Goal: Task Accomplishment & Management: Manage account settings

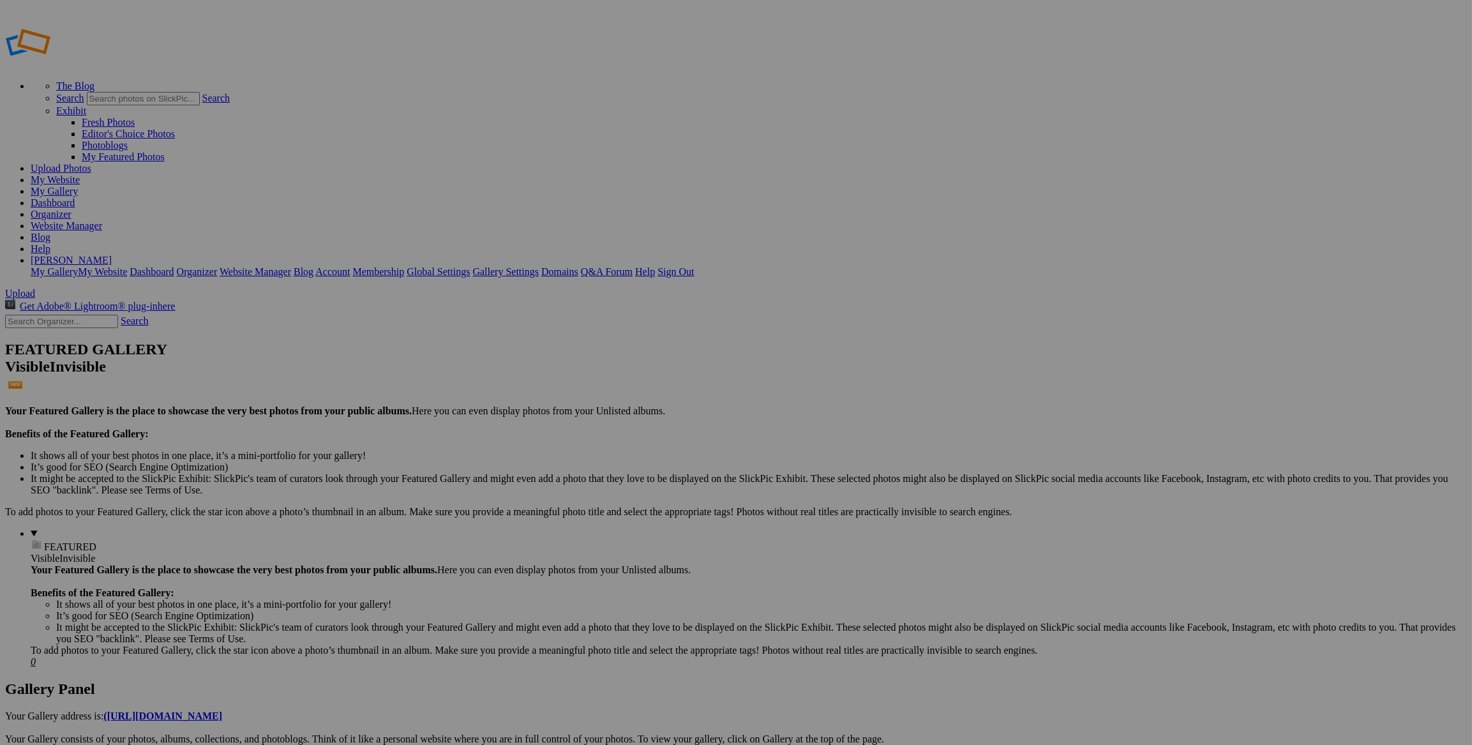
drag, startPoint x: 52, startPoint y: 236, endPoint x: 472, endPoint y: 378, distance: 444.1
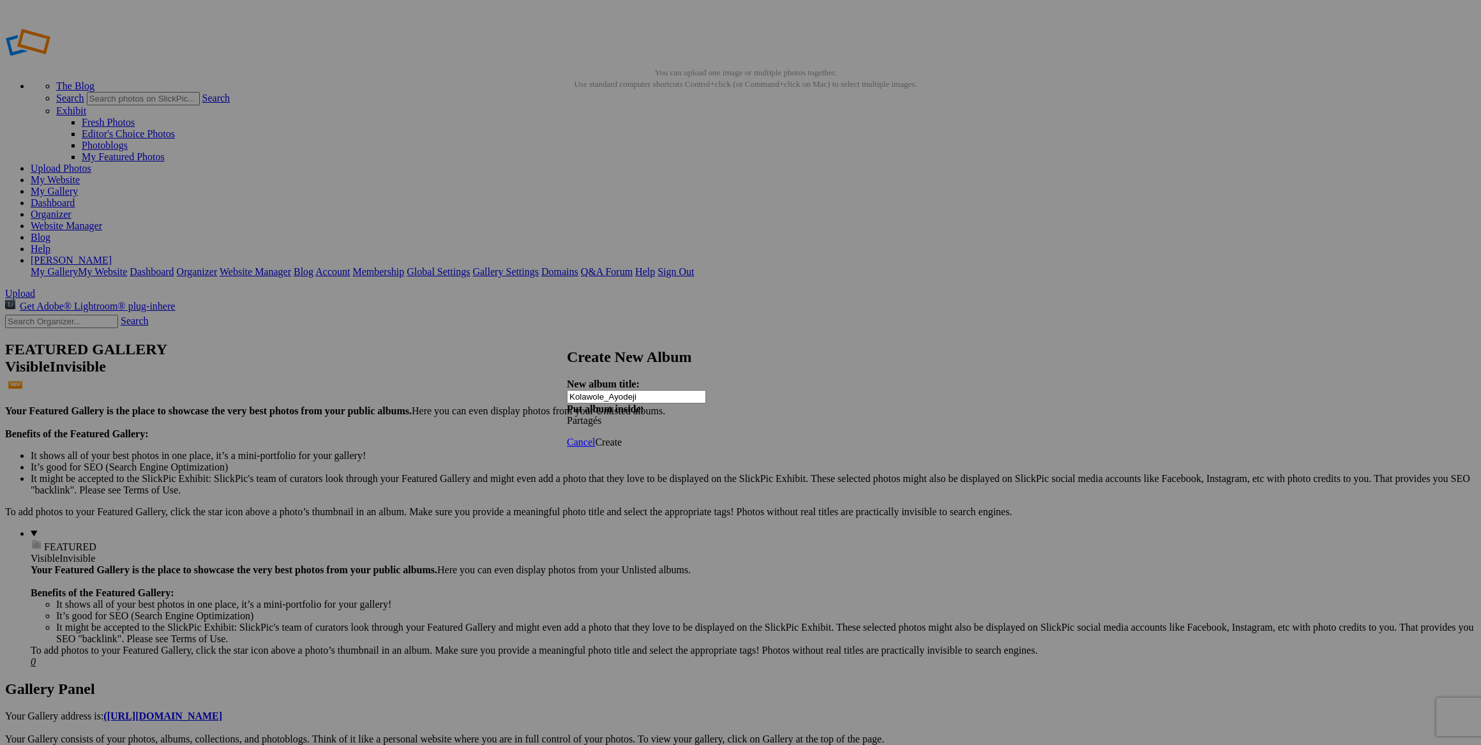
type input "Kolawole_Ayodeji"
click at [701, 415] on div "Partagés" at bounding box center [634, 420] width 134 height 11
click at [869, 388] on div "My Albums Album-2025-03-29-200 Album-2025-03-29-200 Album-2025-03-26-1346 Album…" at bounding box center [834, 387] width 144 height 17
click at [622, 437] on span "Create" at bounding box center [608, 442] width 27 height 11
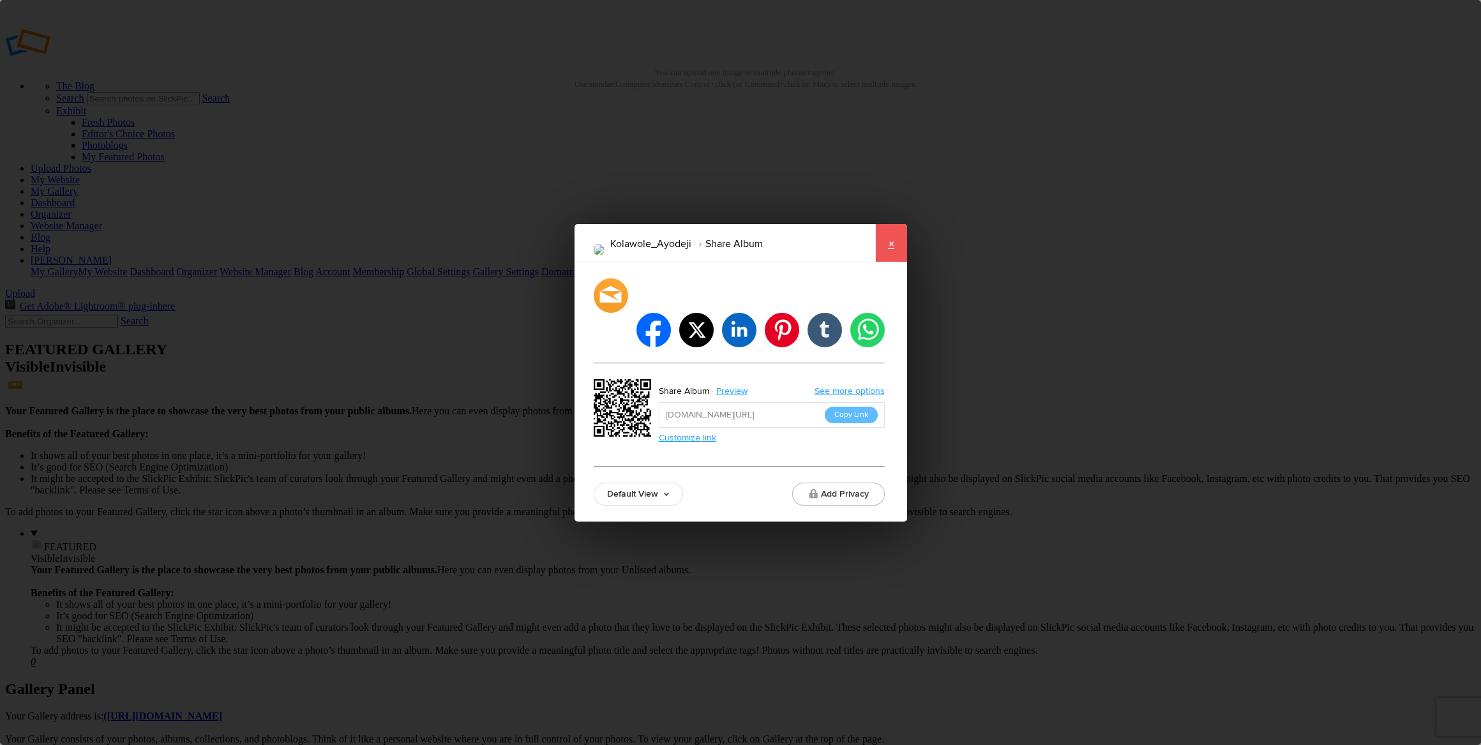
click at [887, 257] on link "×" at bounding box center [891, 243] width 32 height 38
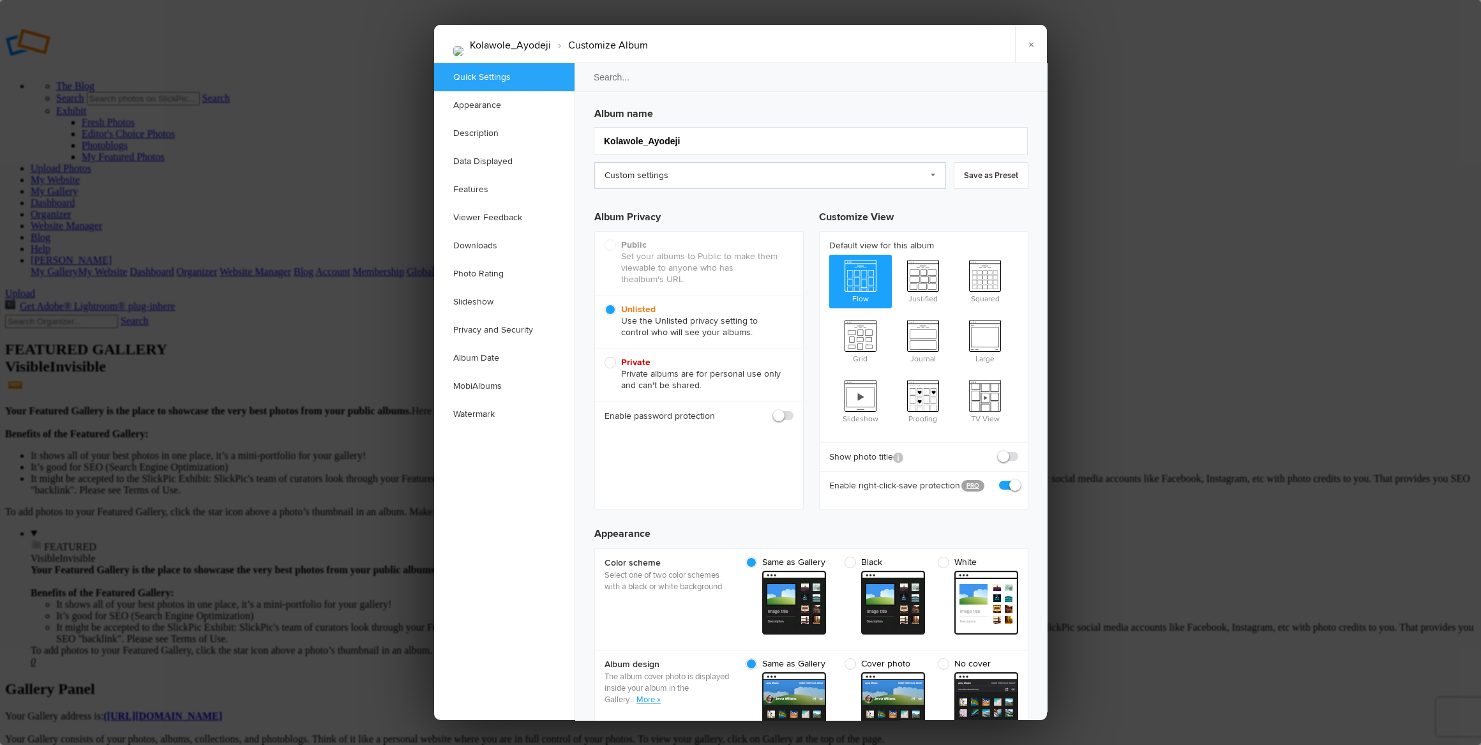
click at [824, 172] on link "Custom settings" at bounding box center [770, 175] width 352 height 27
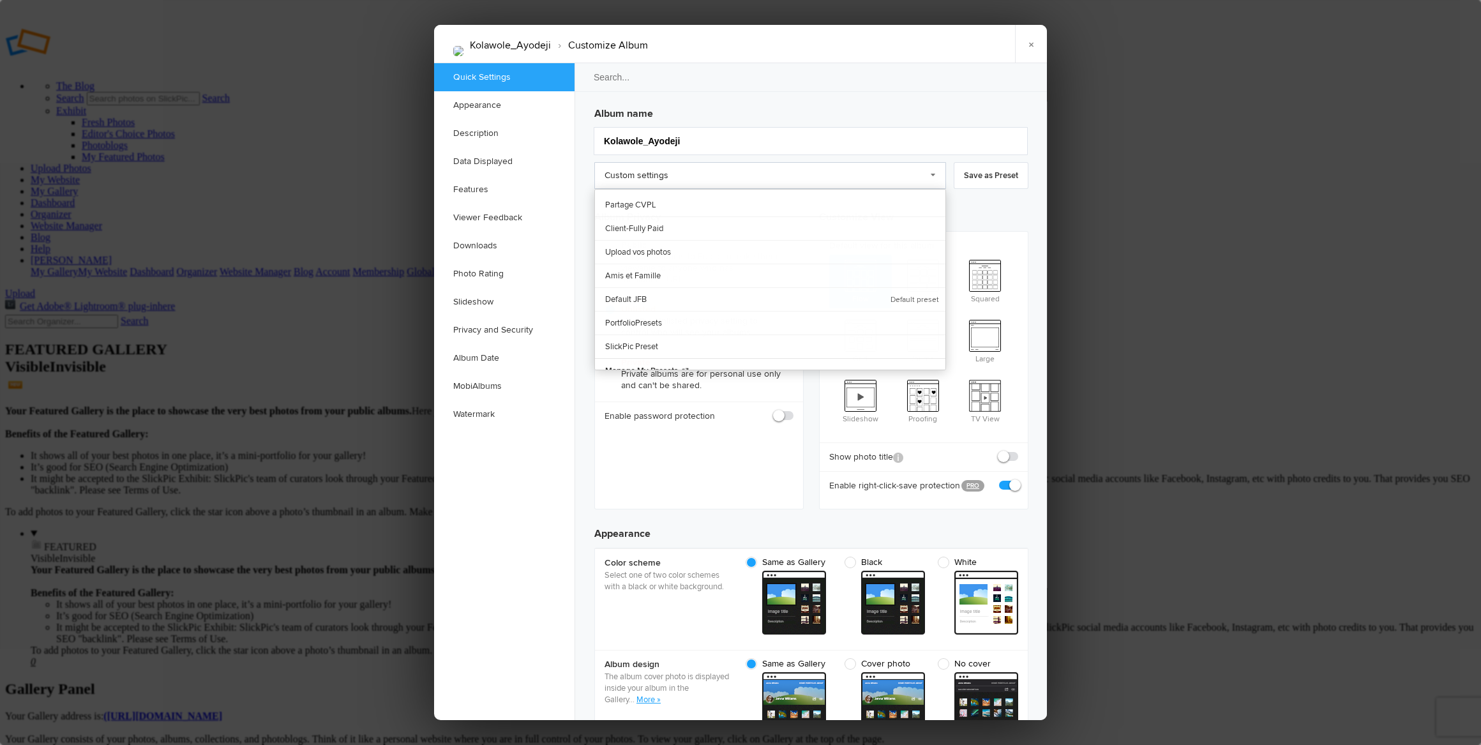
click at [761, 170] on link "Custom settings" at bounding box center [770, 175] width 352 height 27
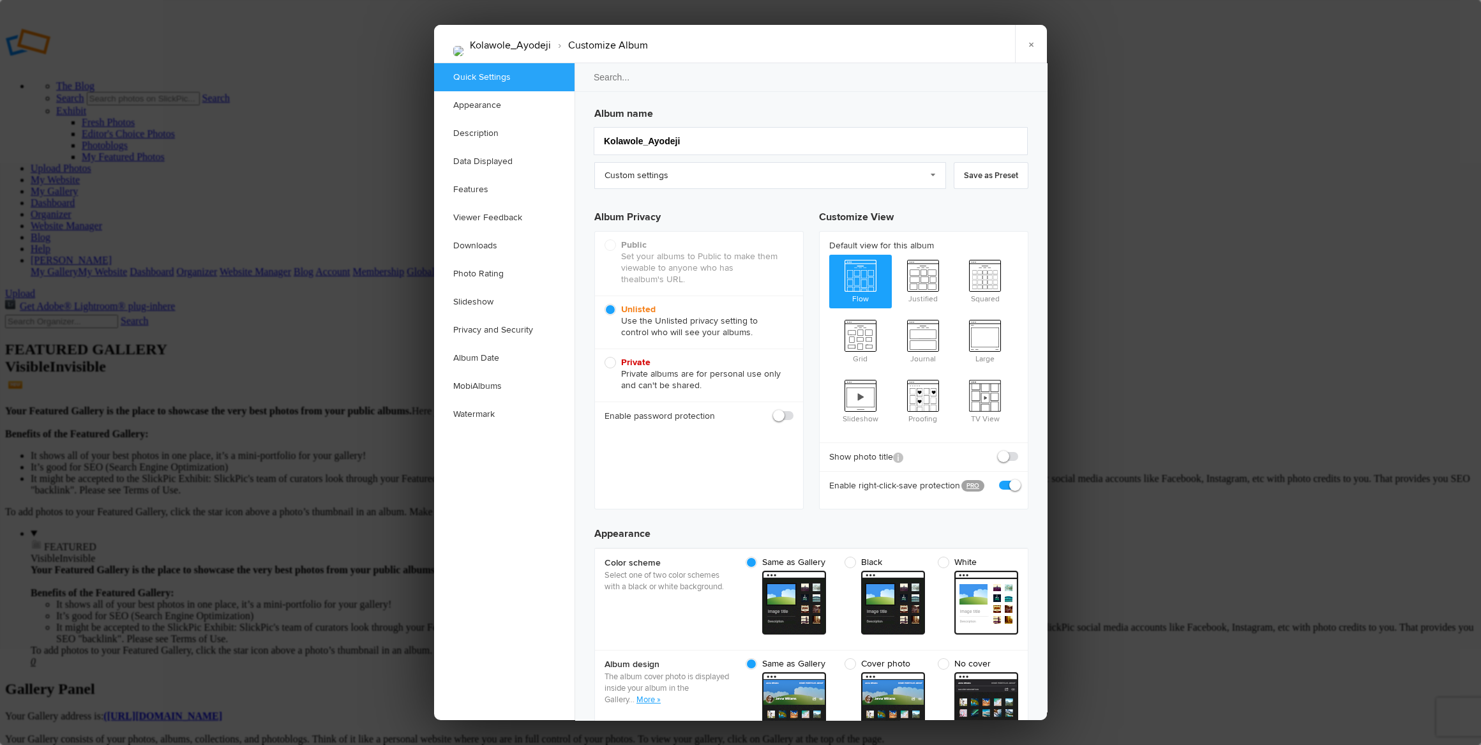
click at [794, 410] on span at bounding box center [794, 410] width 0 height 0
click at [793, 410] on input "checkbox" at bounding box center [793, 409] width 1 height 1
checkbox input "true"
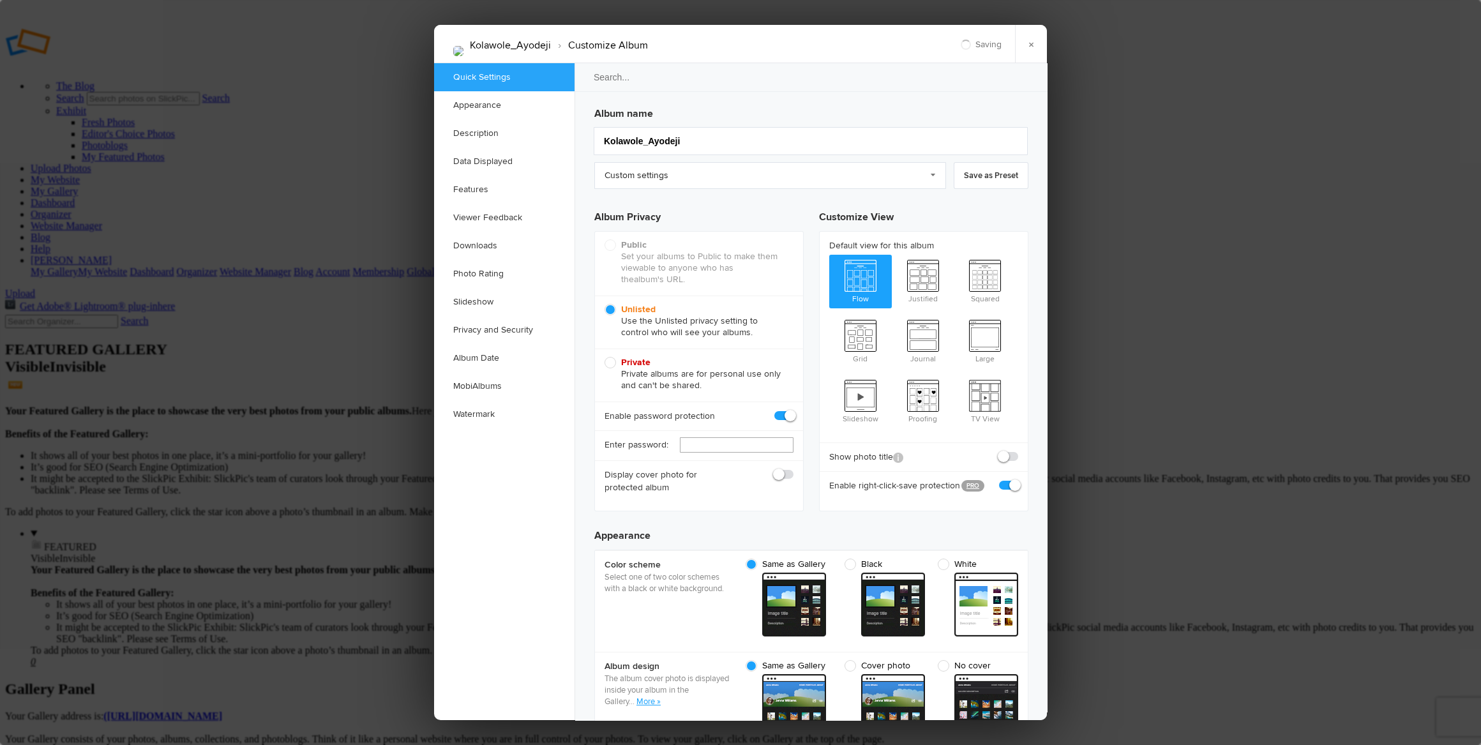
click at [718, 443] on input "text" at bounding box center [737, 444] width 114 height 15
drag, startPoint x: 748, startPoint y: 442, endPoint x: 687, endPoint y: 443, distance: 60.7
click at [687, 444] on div "Enter password: Merci2025" at bounding box center [699, 445] width 208 height 30
type input "Merci2025"
drag, startPoint x: 1011, startPoint y: 436, endPoint x: 995, endPoint y: 451, distance: 21.2
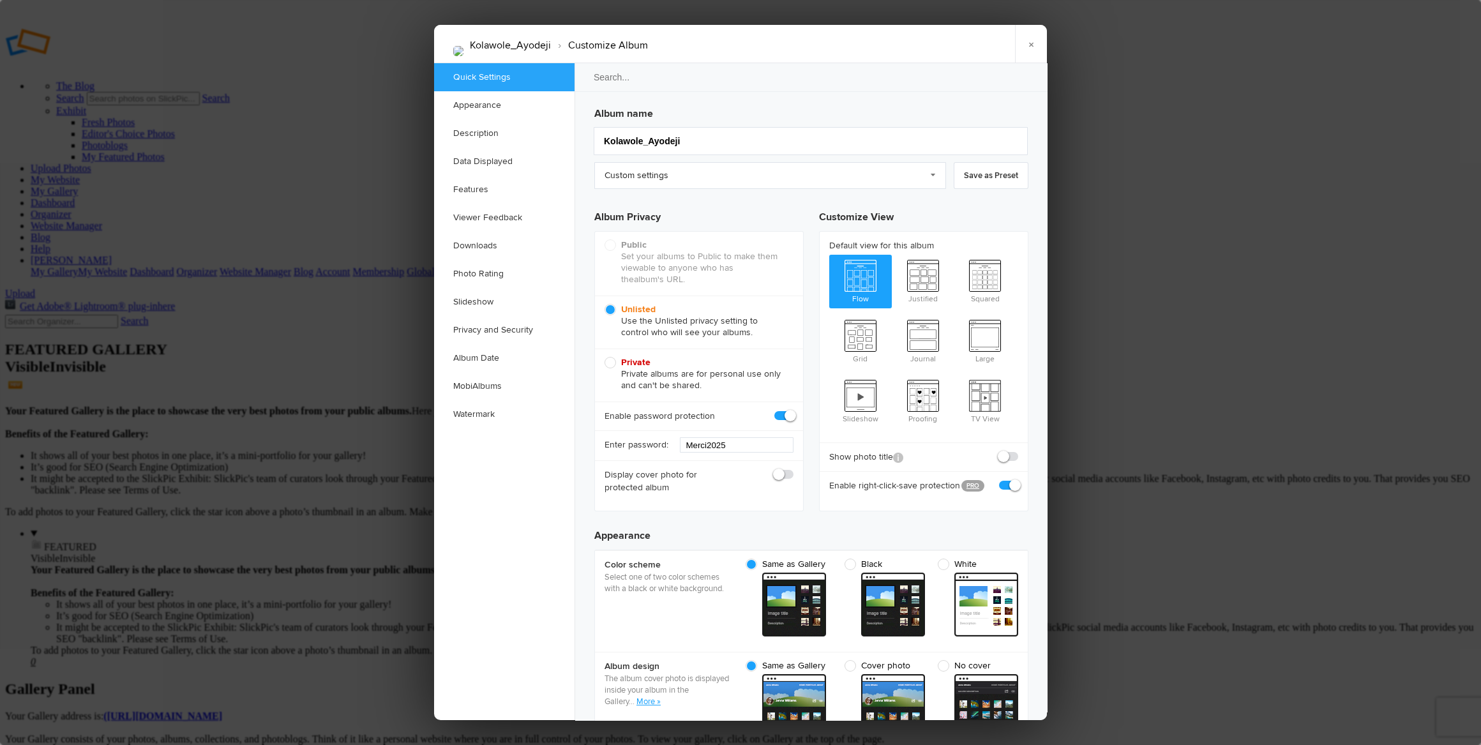
click at [1018, 451] on span at bounding box center [1018, 451] width 0 height 0
click at [1018, 450] on input "checkbox" at bounding box center [1018, 450] width 1 height 1
checkbox input "true"
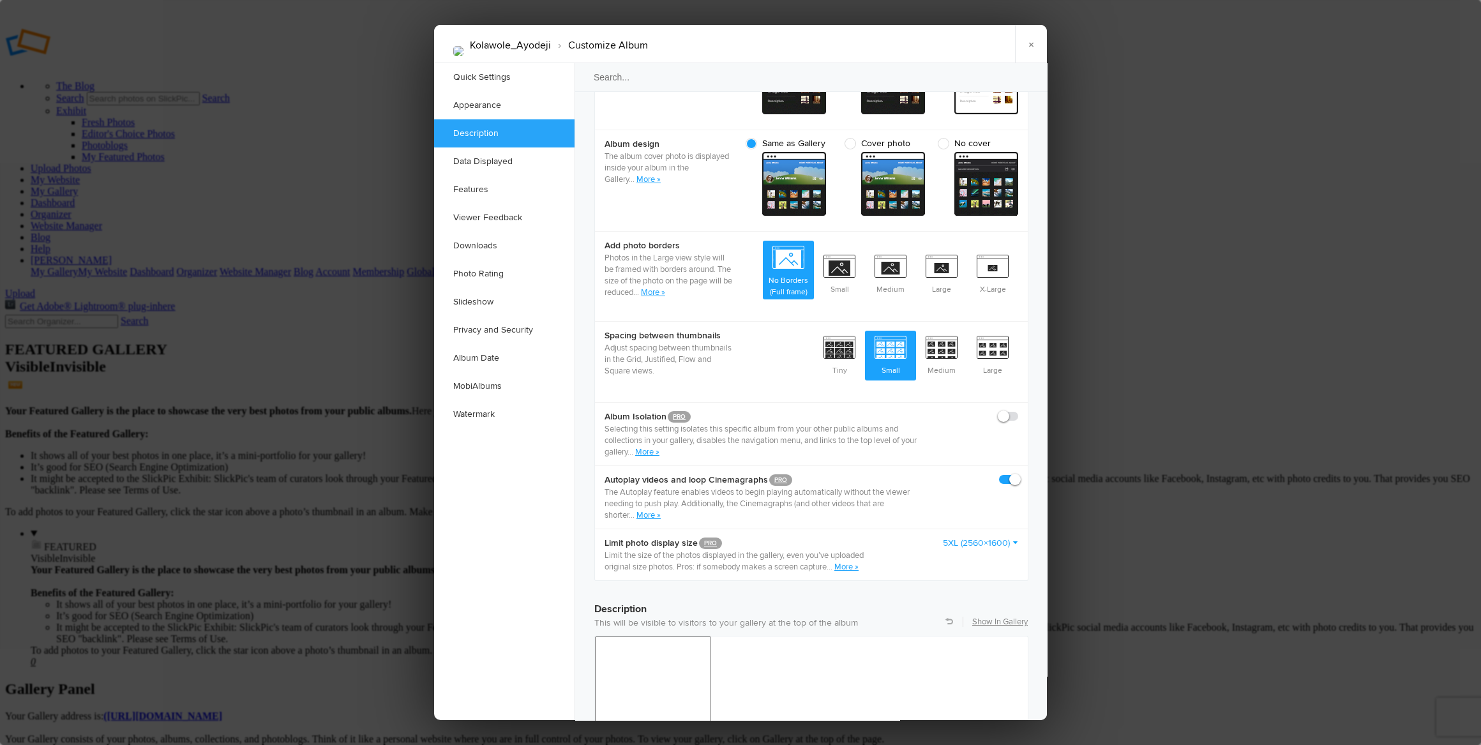
scroll to position [580, 0]
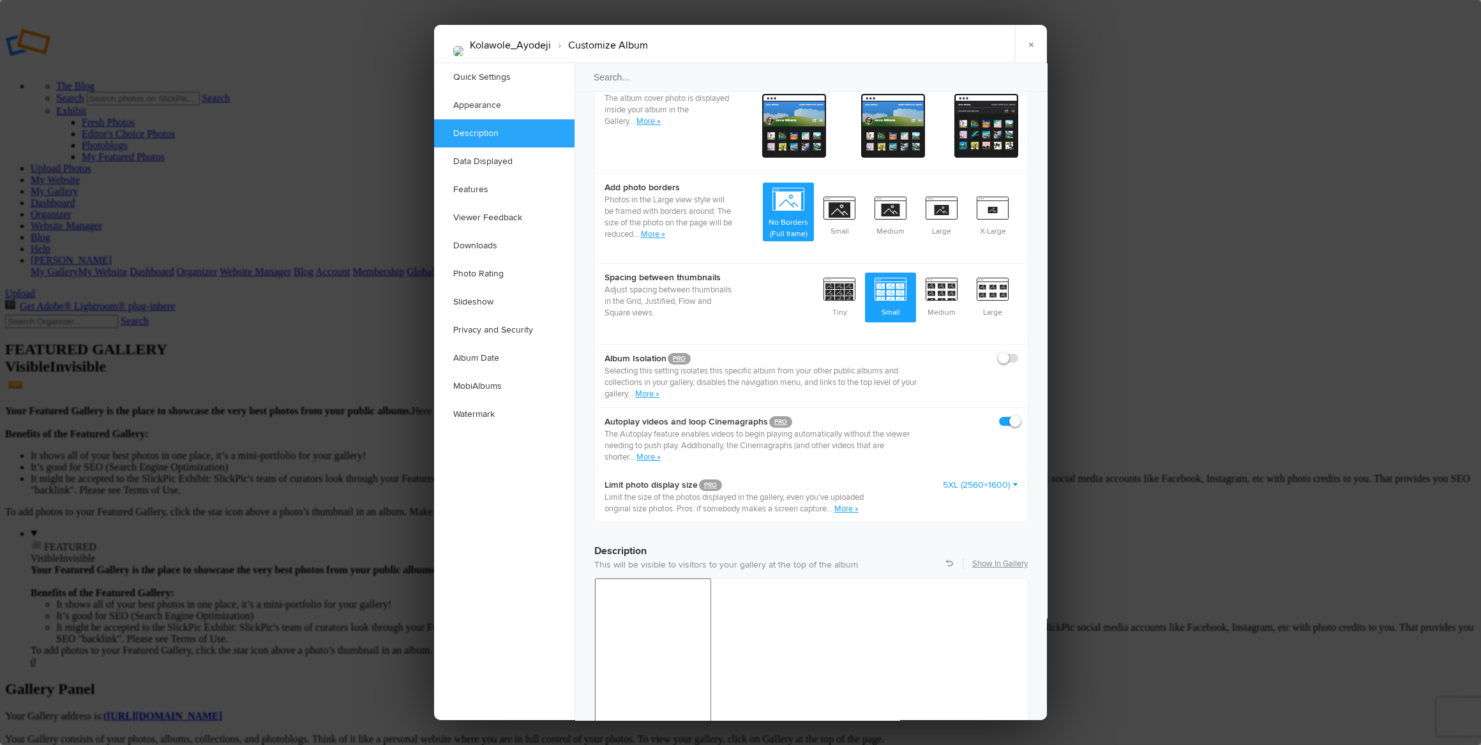
drag, startPoint x: 1005, startPoint y: 409, endPoint x: 981, endPoint y: 422, distance: 27.2
click at [1018, 416] on span at bounding box center [1018, 416] width 0 height 0
click at [1018, 415] on input "checkbox" at bounding box center [1018, 415] width 1 height 1
checkbox input "false"
click at [972, 479] on link "5XL (2560×1600)" at bounding box center [980, 485] width 75 height 13
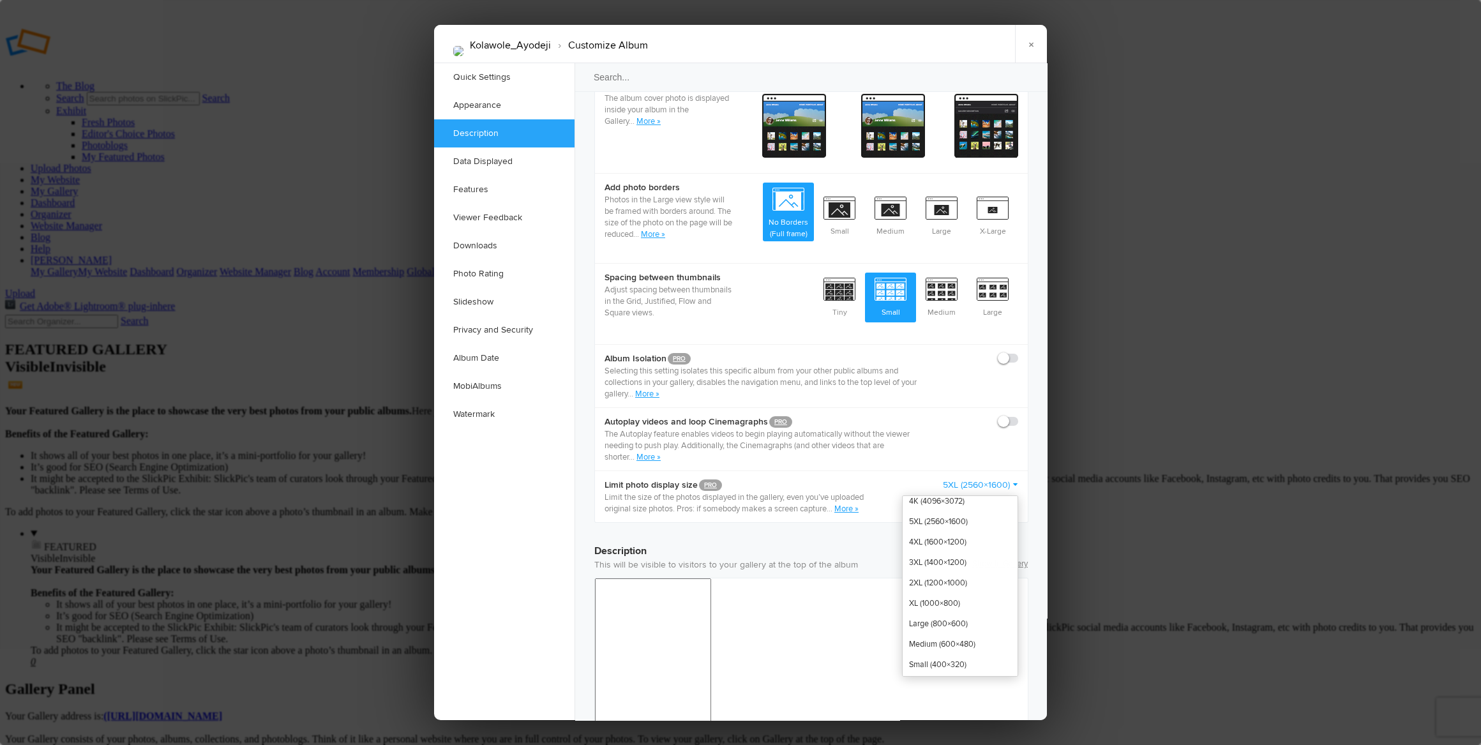
scroll to position [36, 0]
click at [967, 610] on link "Large (800×600)" at bounding box center [960, 620] width 115 height 20
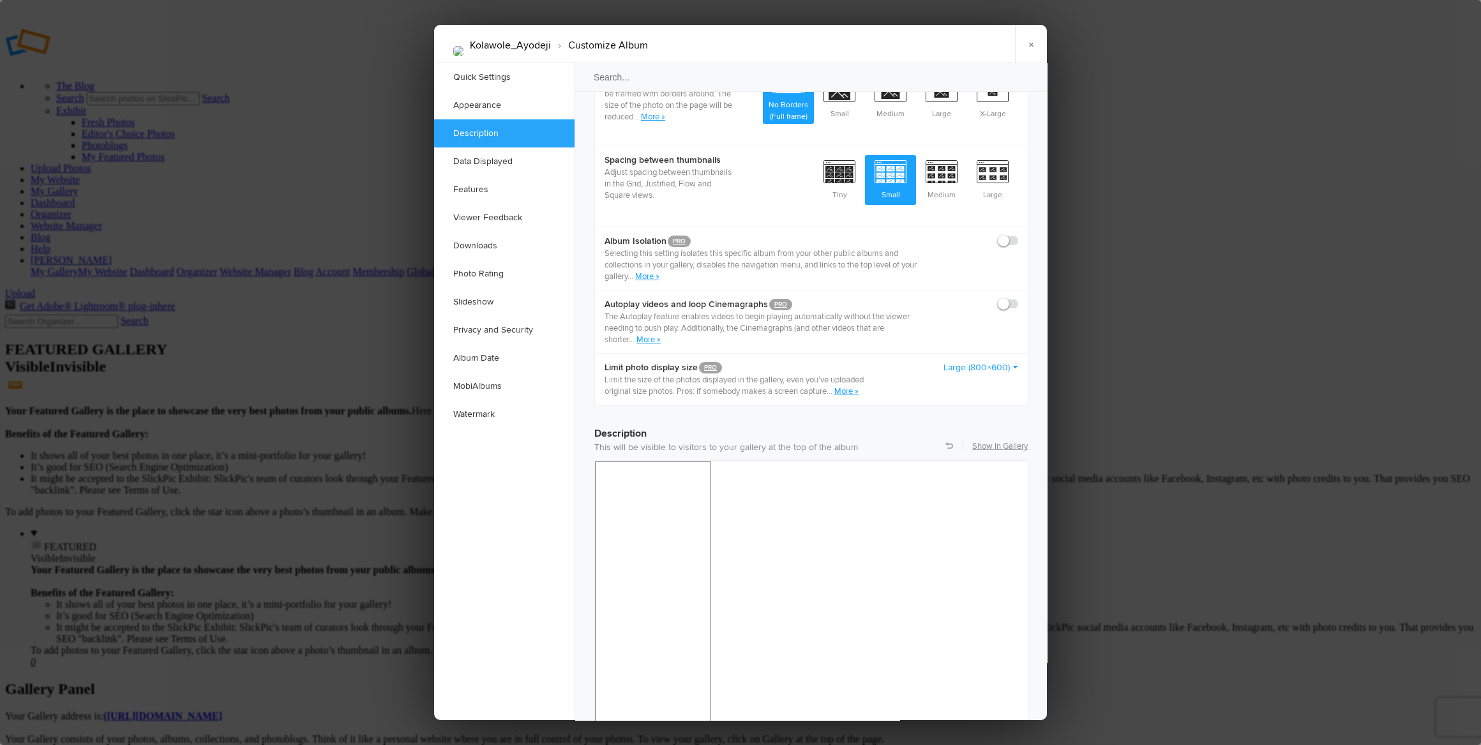
scroll to position [754, 0]
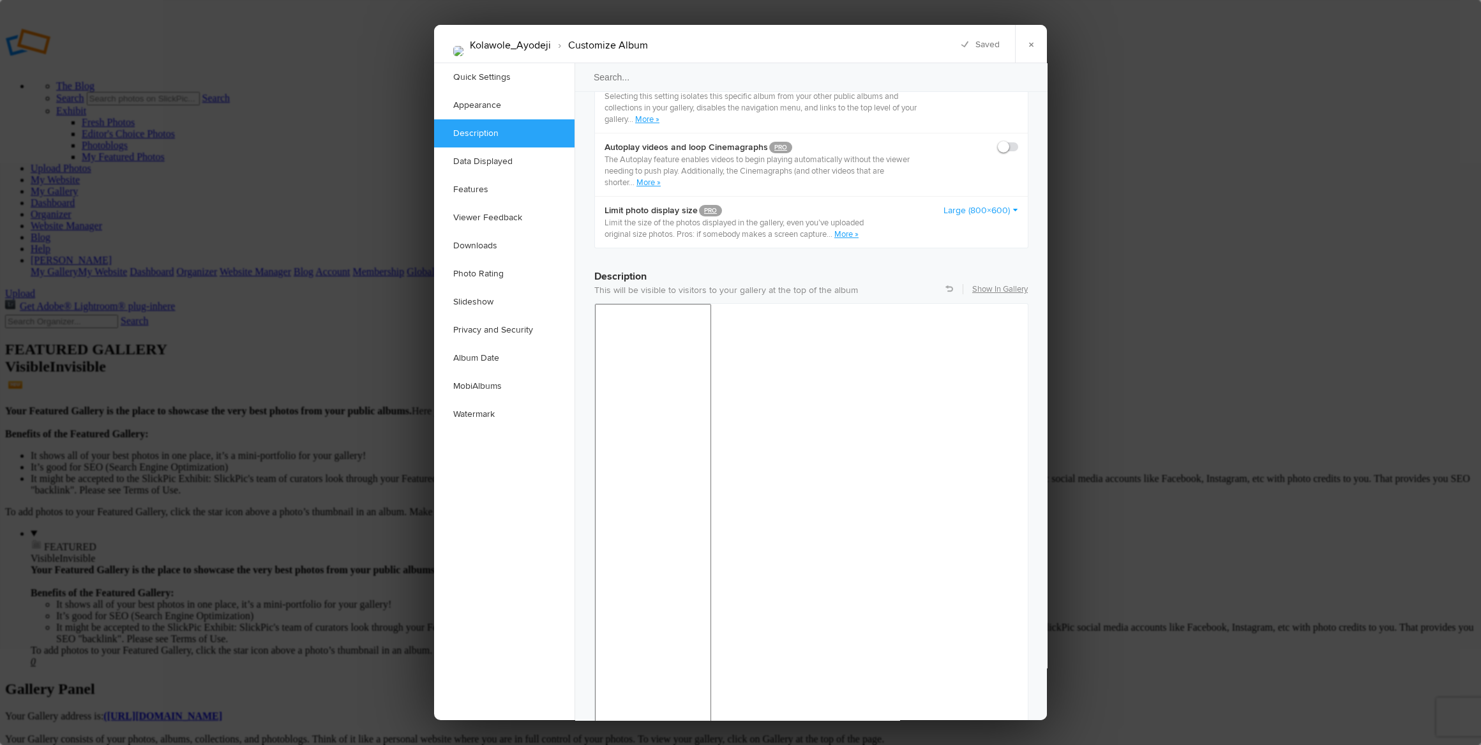
scroll to position [928, 0]
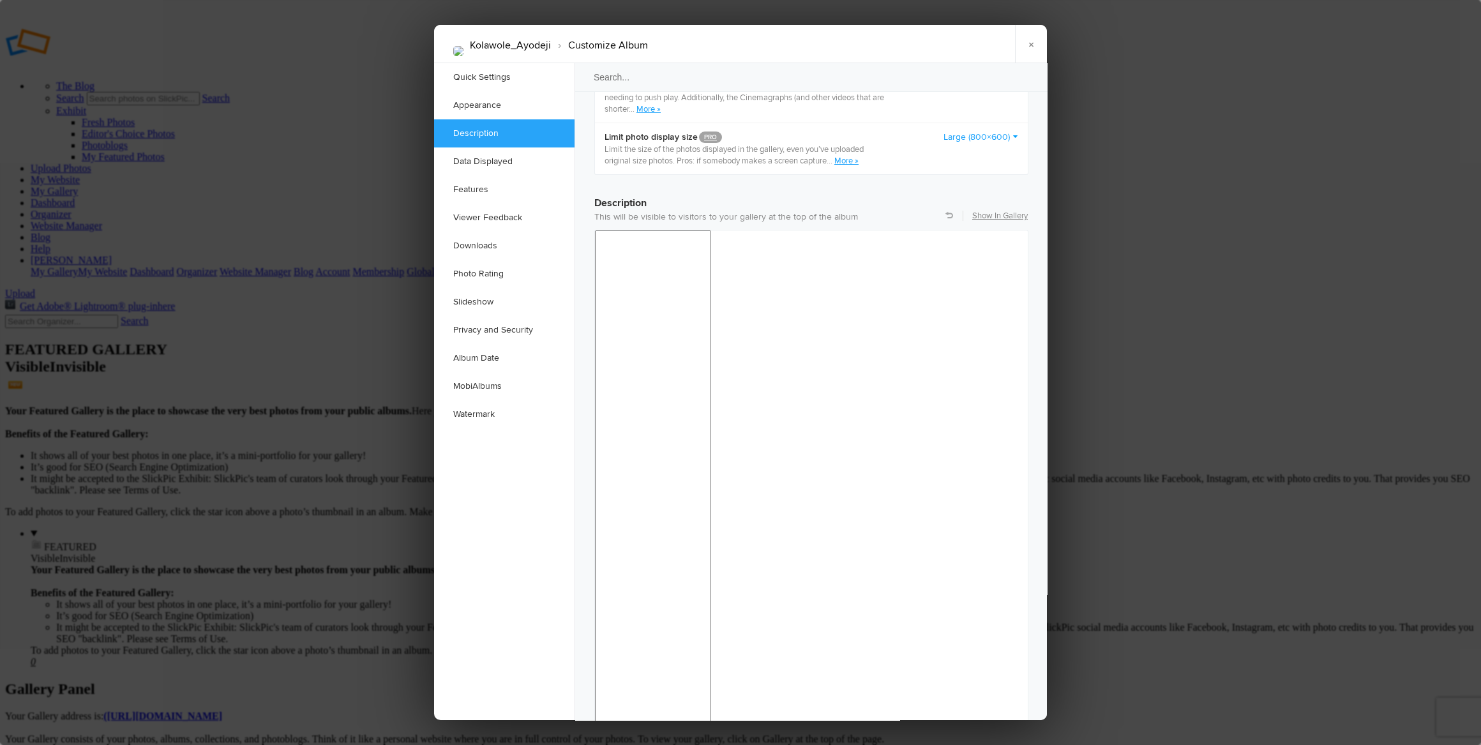
checkbox input "true"
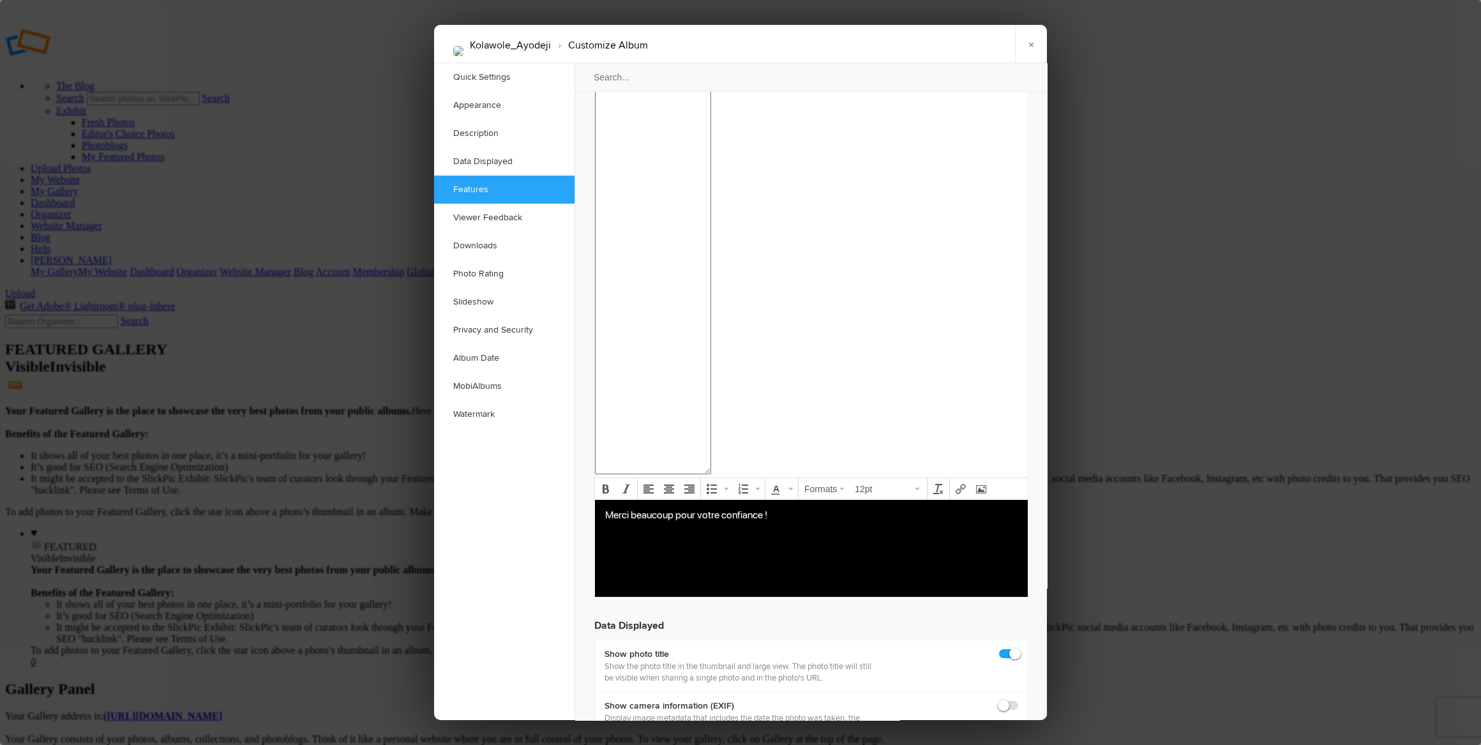
scroll to position [1276, 0]
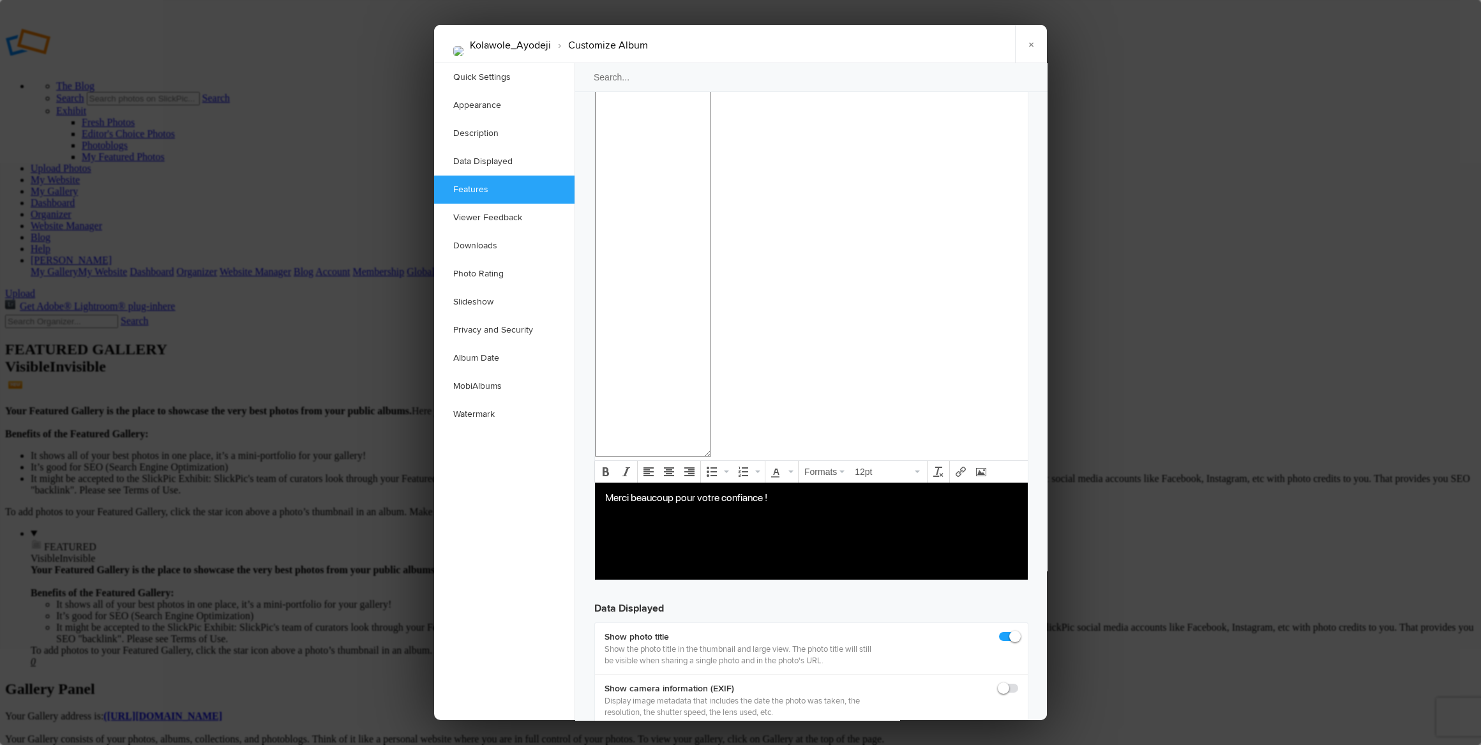
checkbox input "true"
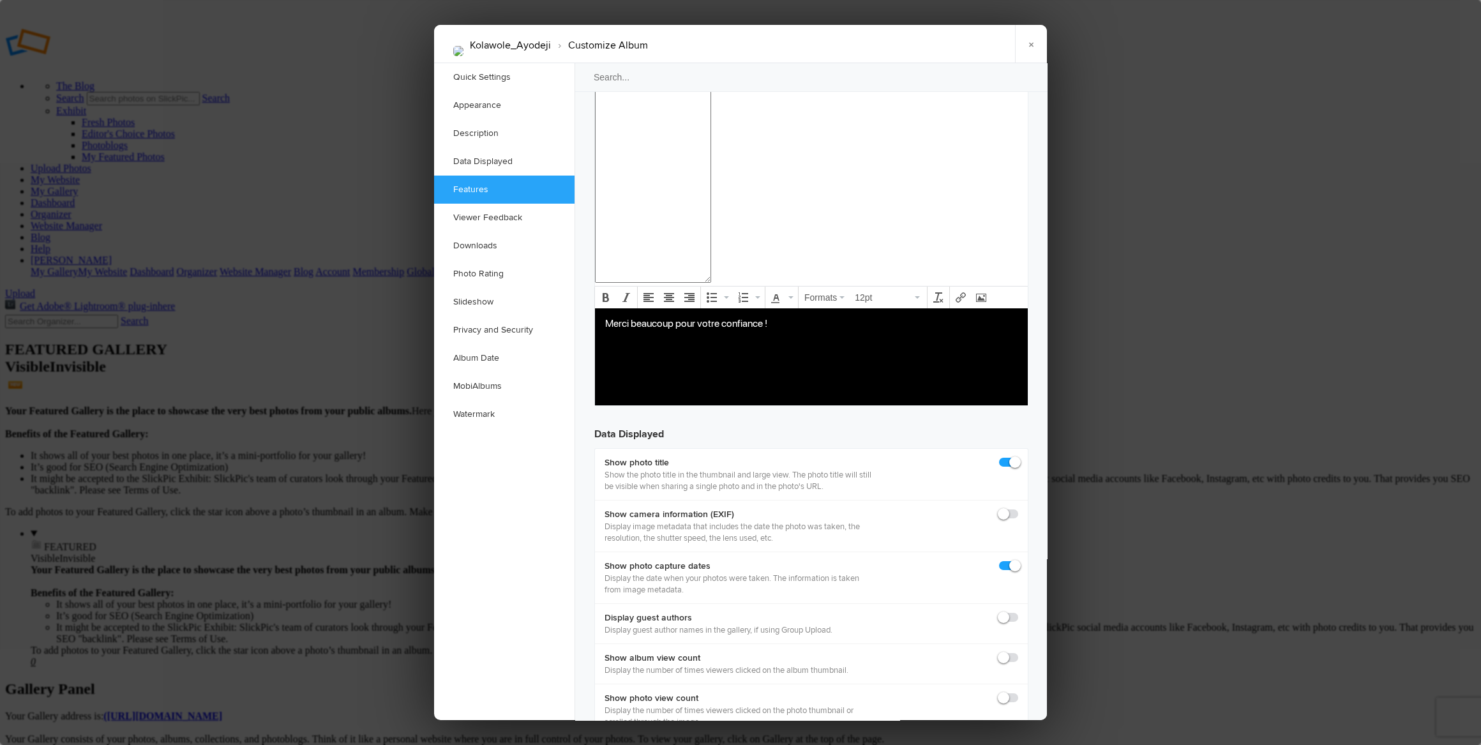
scroll to position [1509, 0]
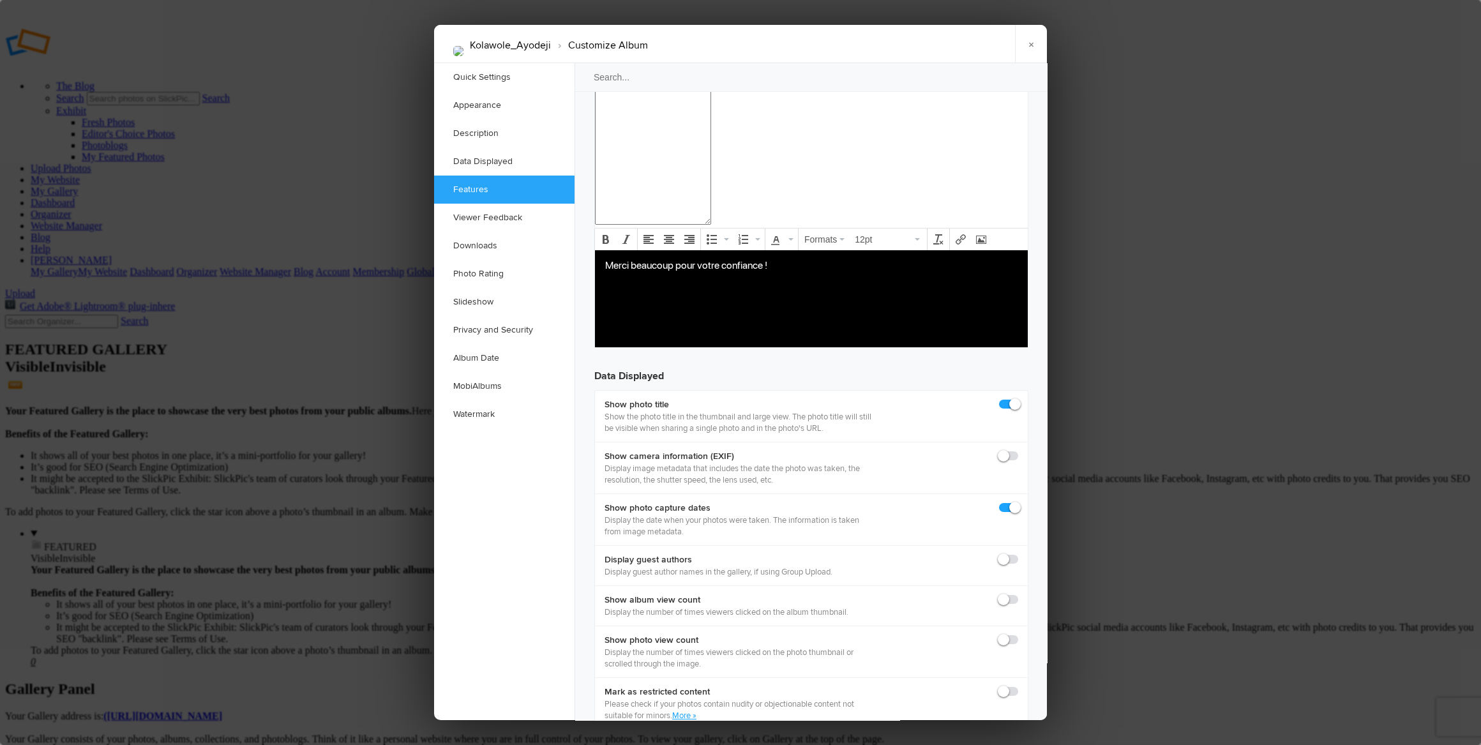
checkbox input "true"
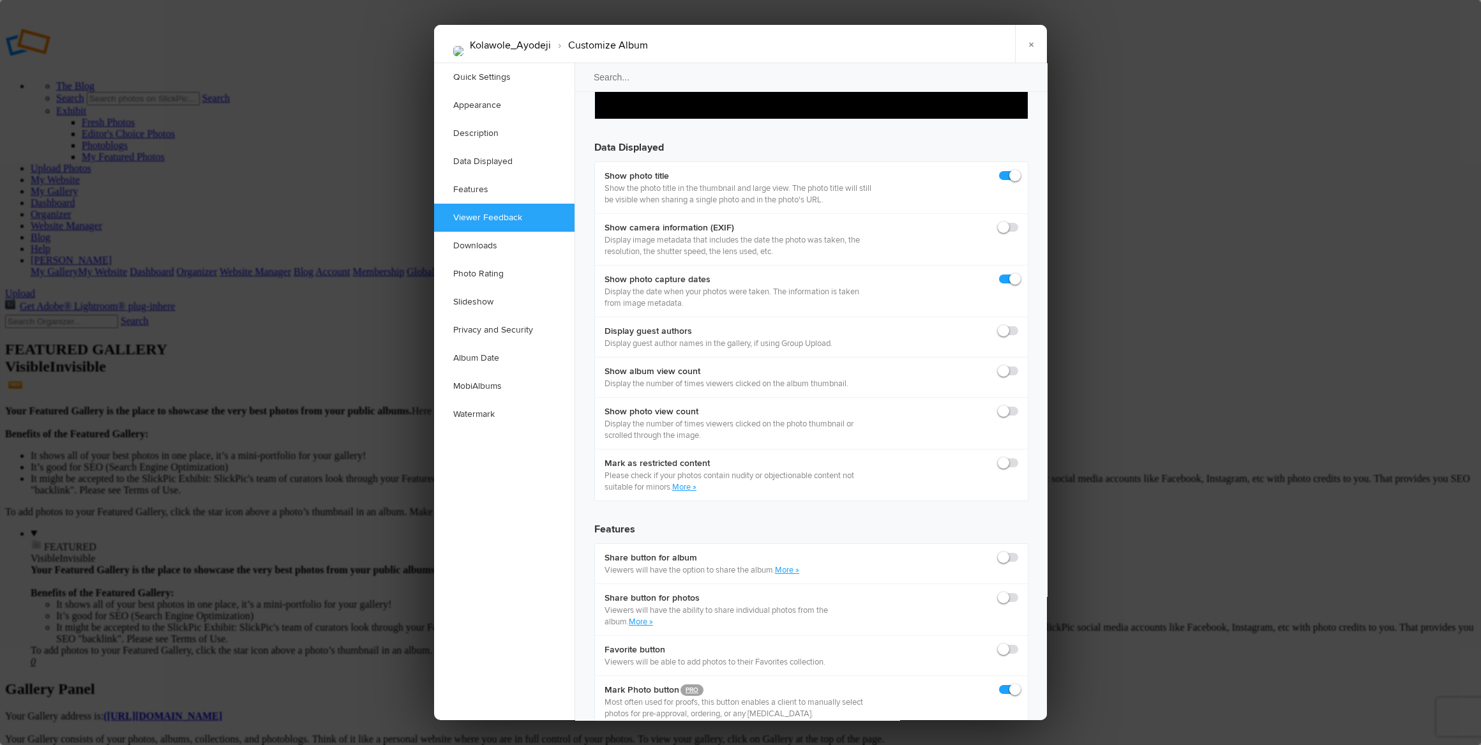
scroll to position [1741, 0]
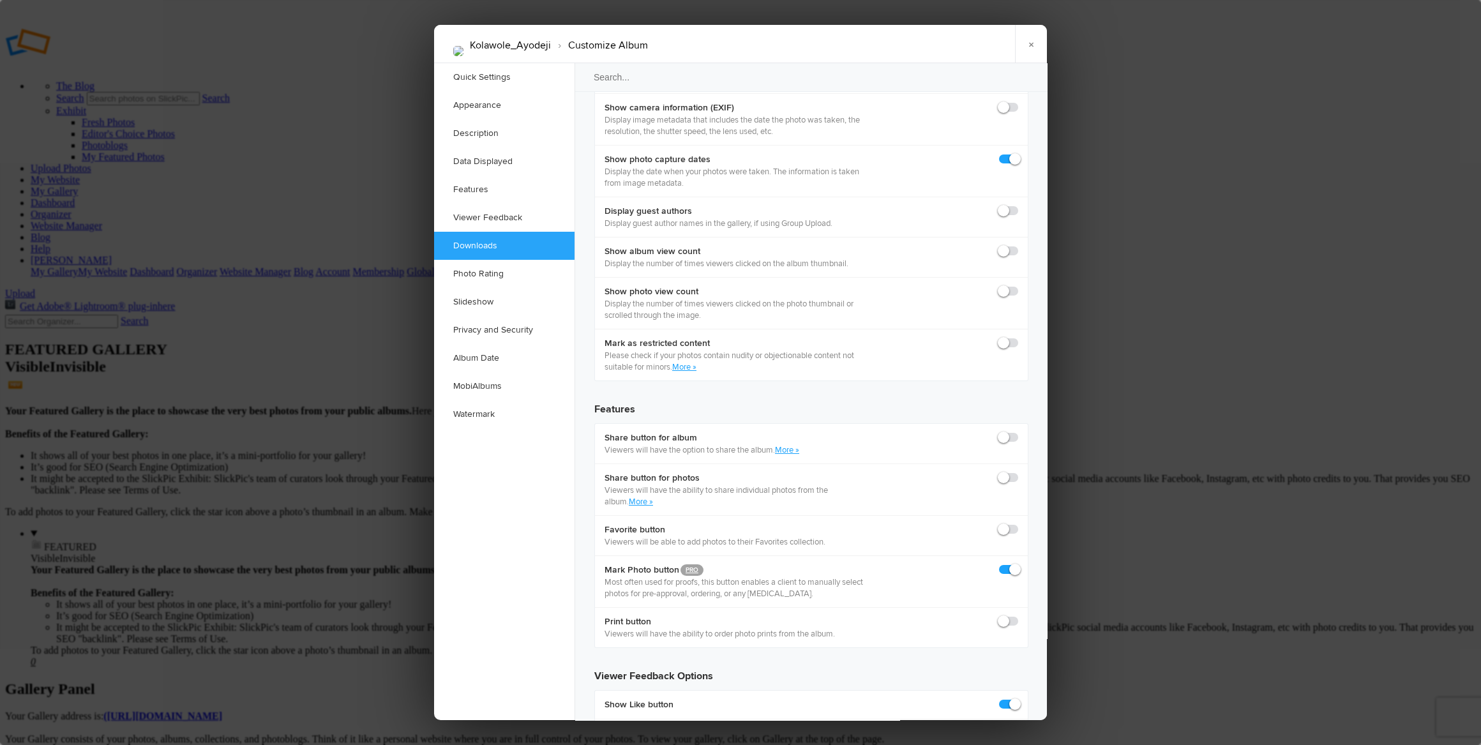
scroll to position [1915, 0]
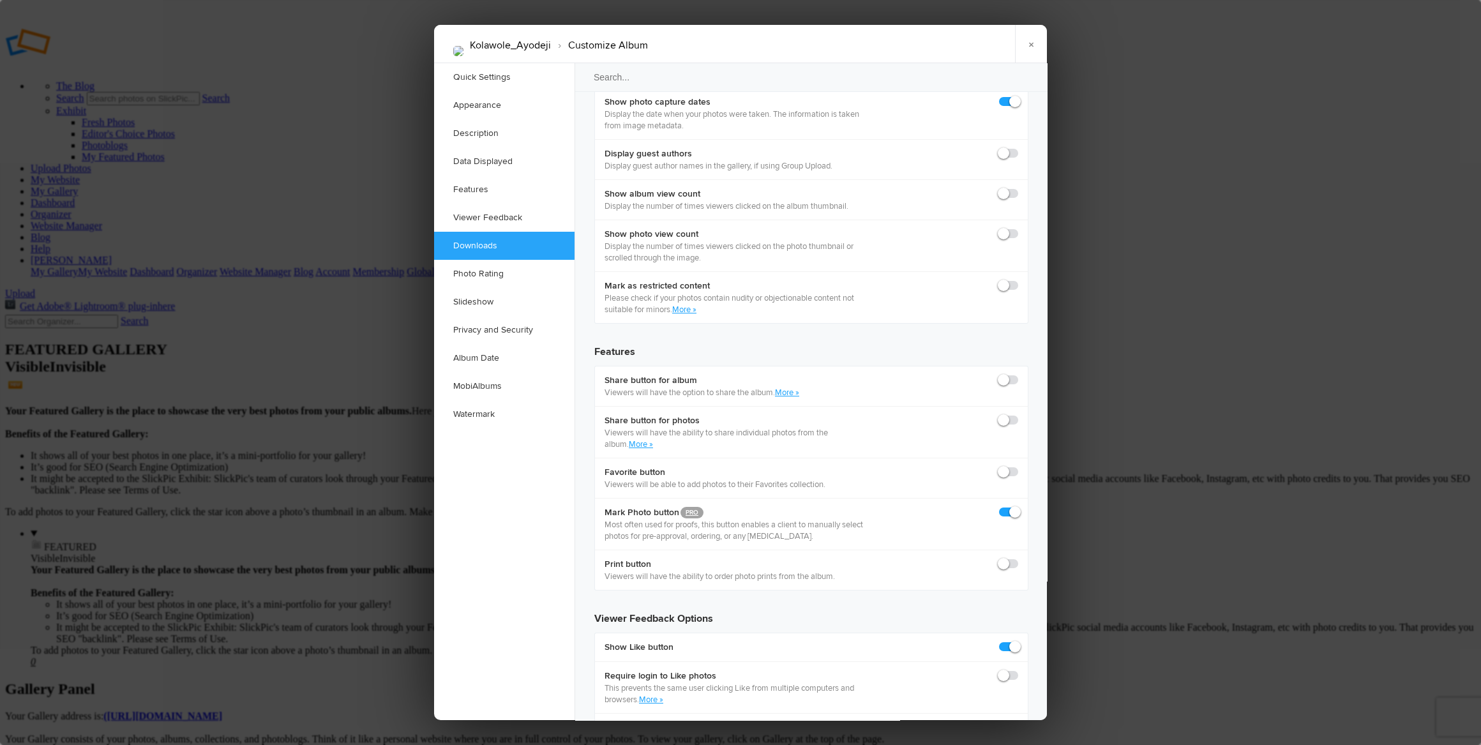
checkbox input "true"
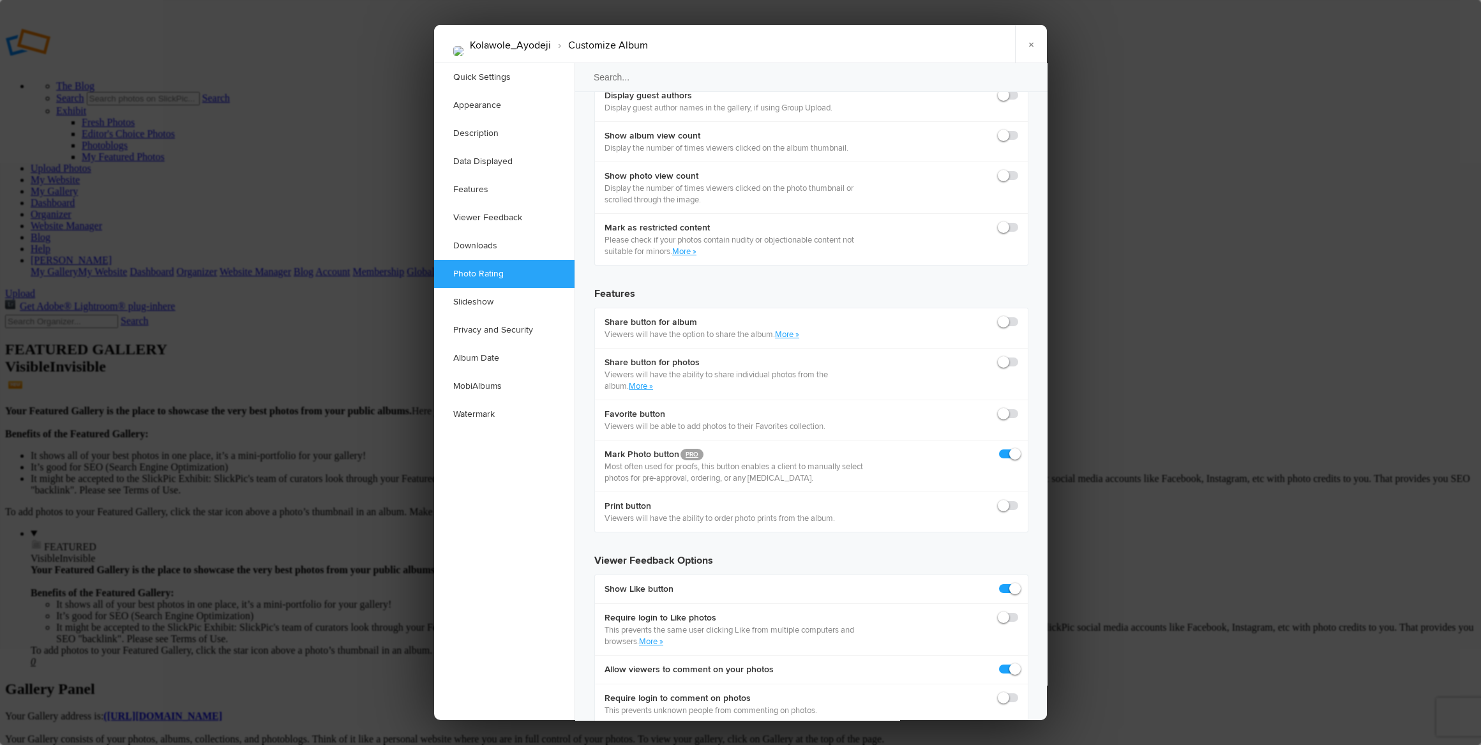
scroll to position [2031, 0]
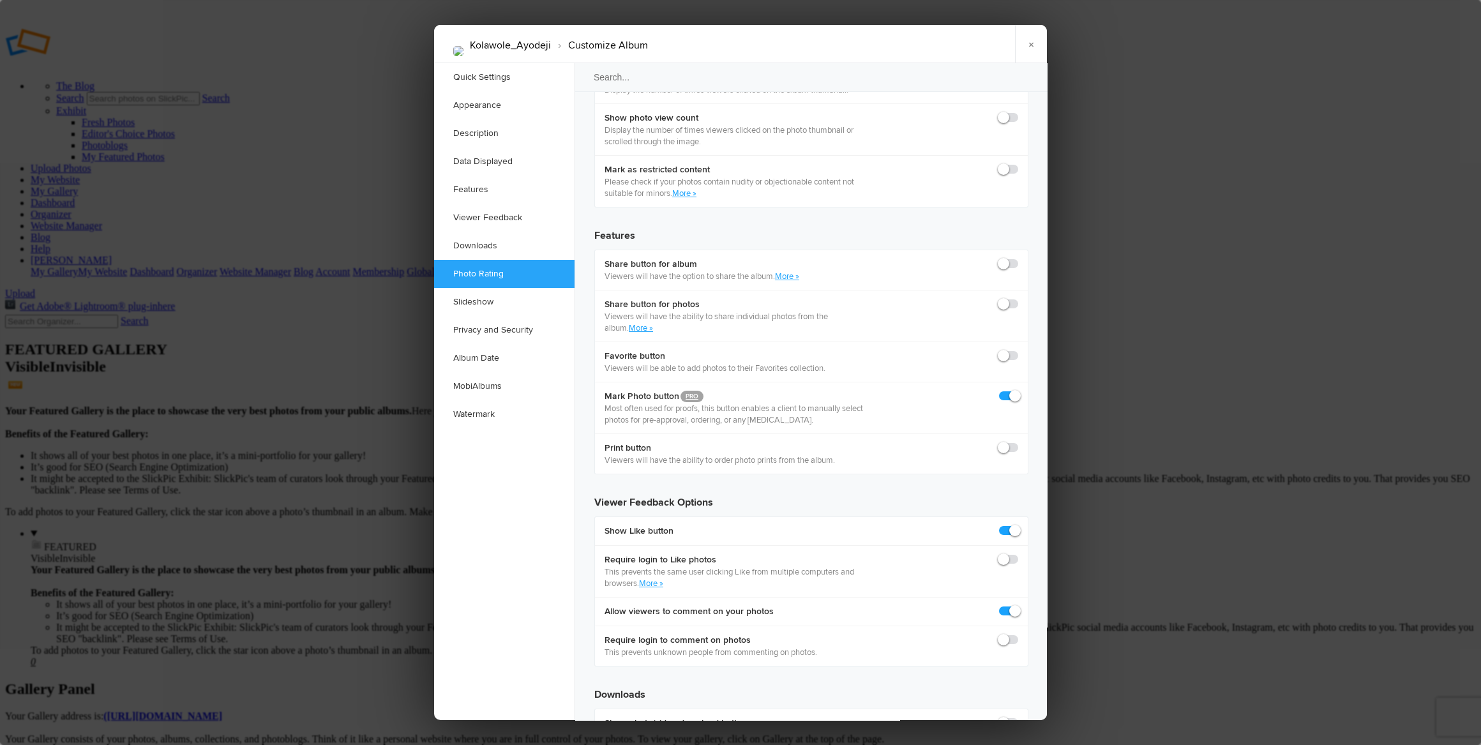
checkbox input "false"
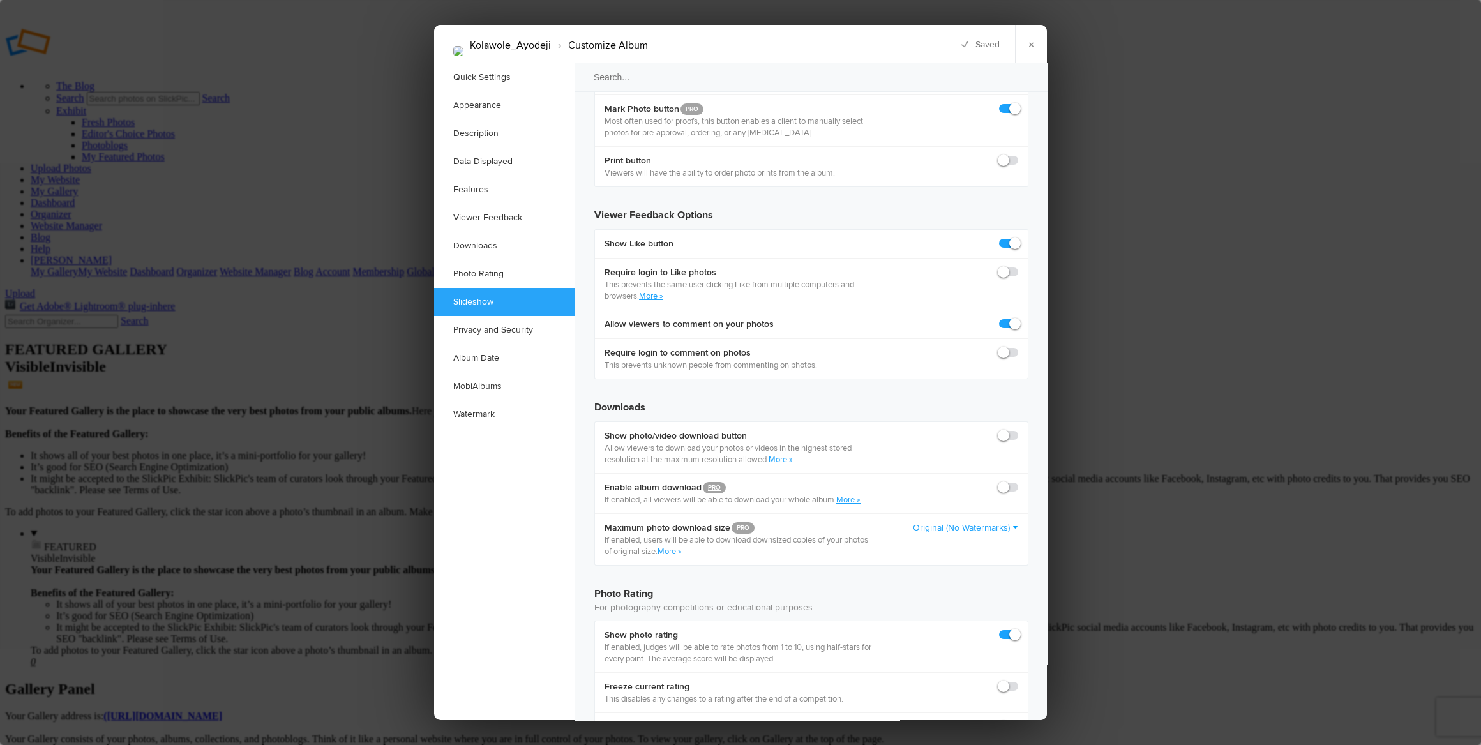
scroll to position [2321, 0]
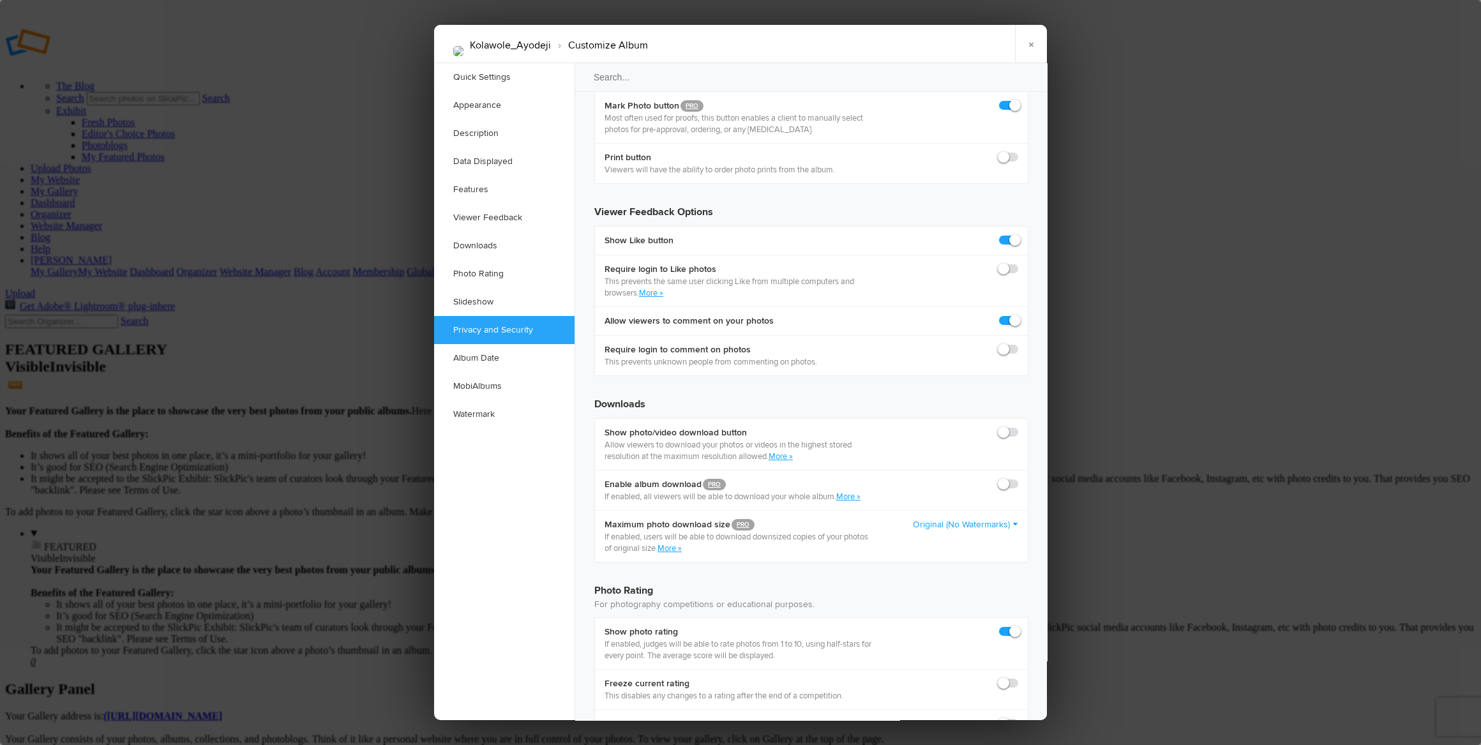
checkbox input "true"
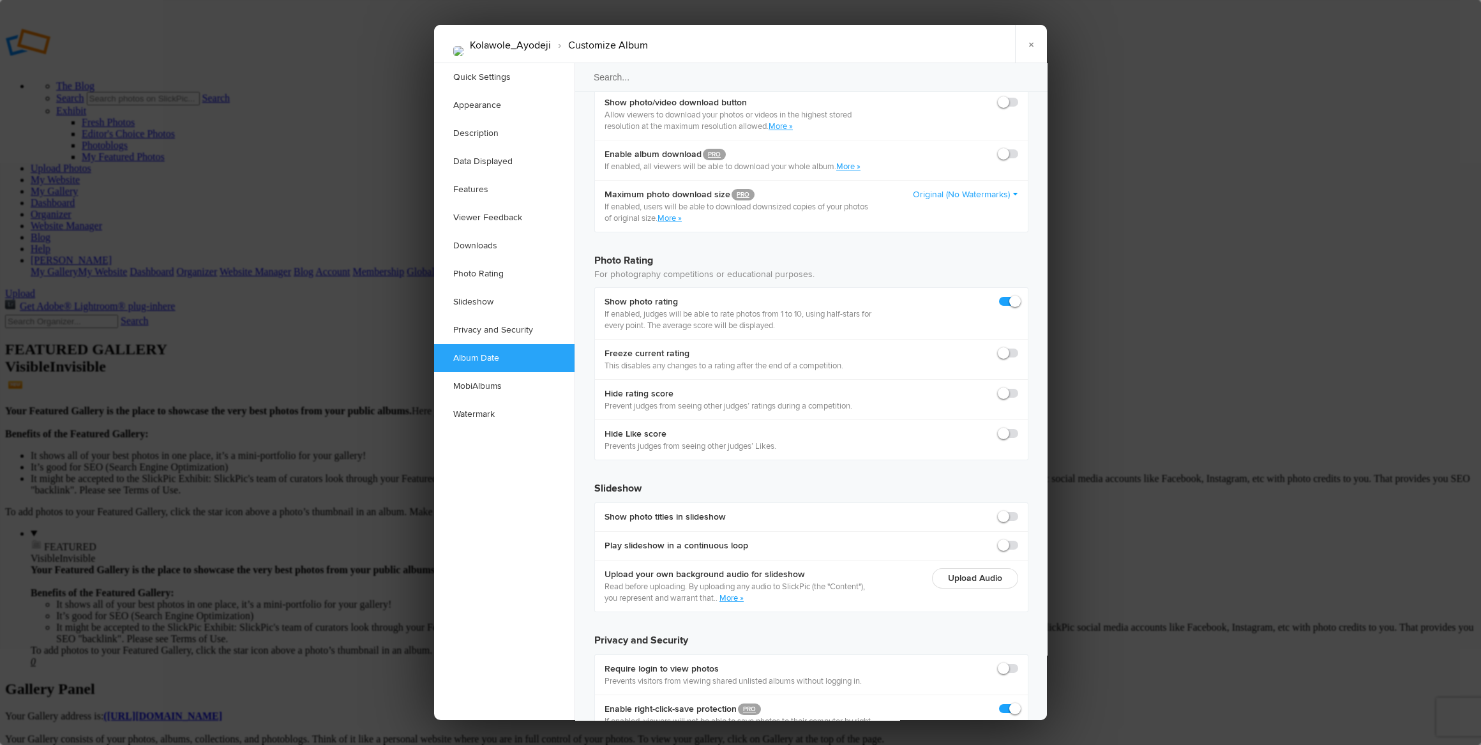
scroll to position [2669, 0]
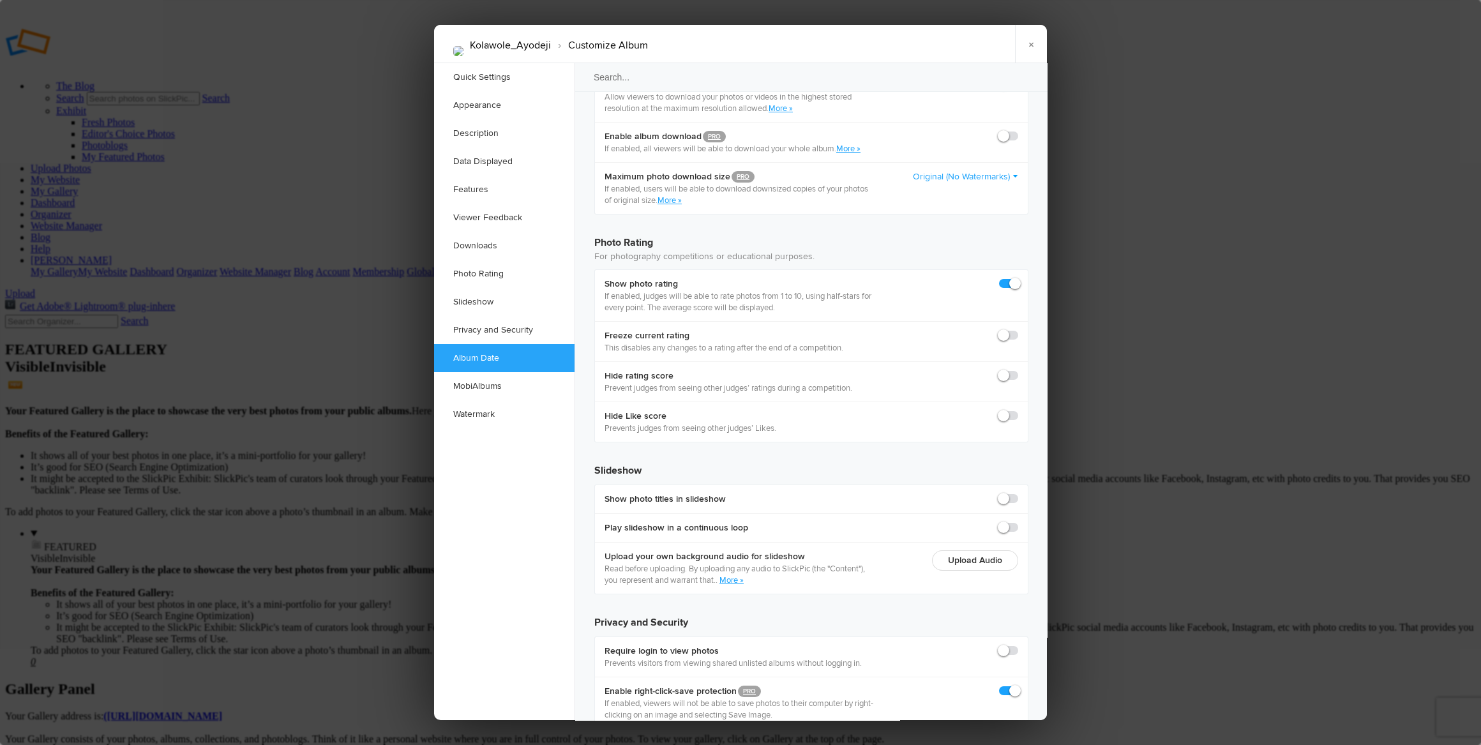
radio input "true"
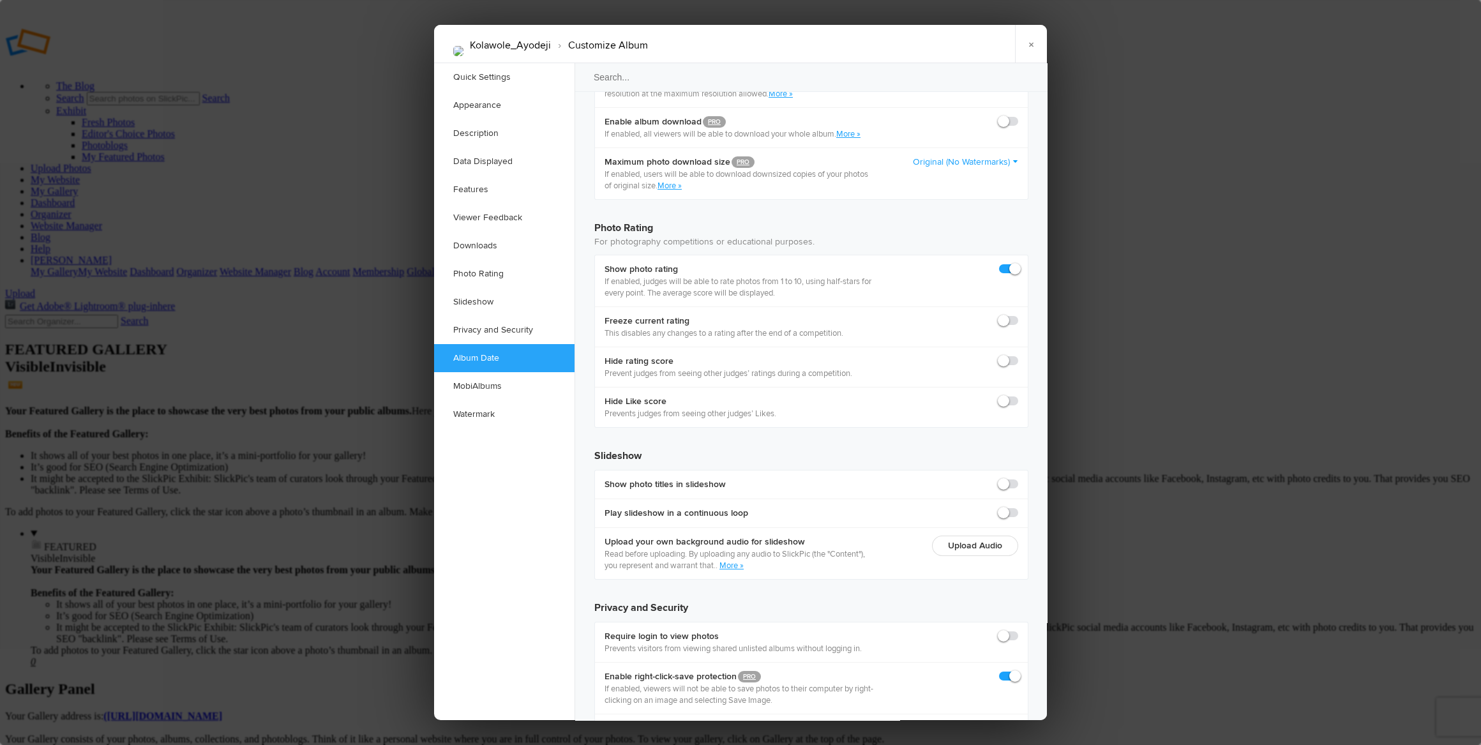
checkbox input "true"
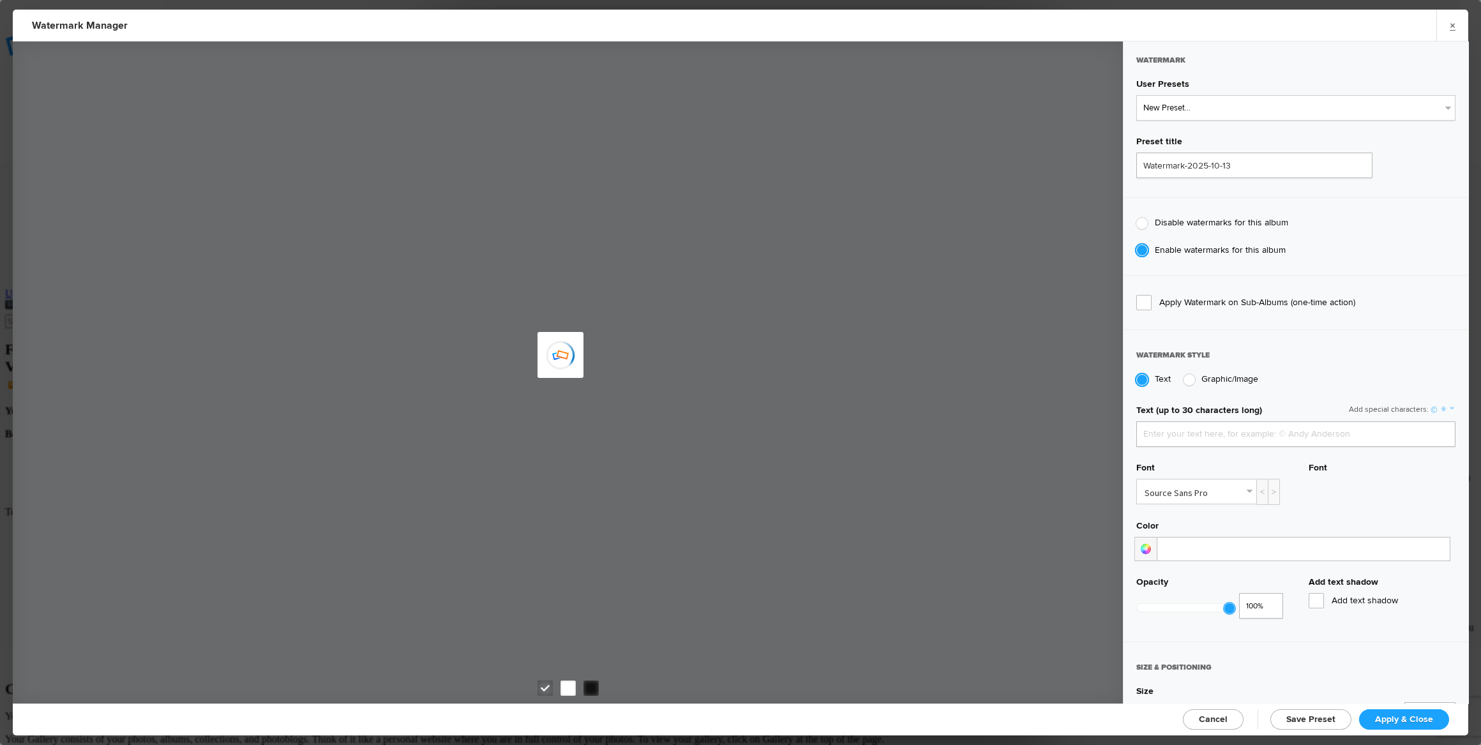
type input "Jean-Francois Bergeron"
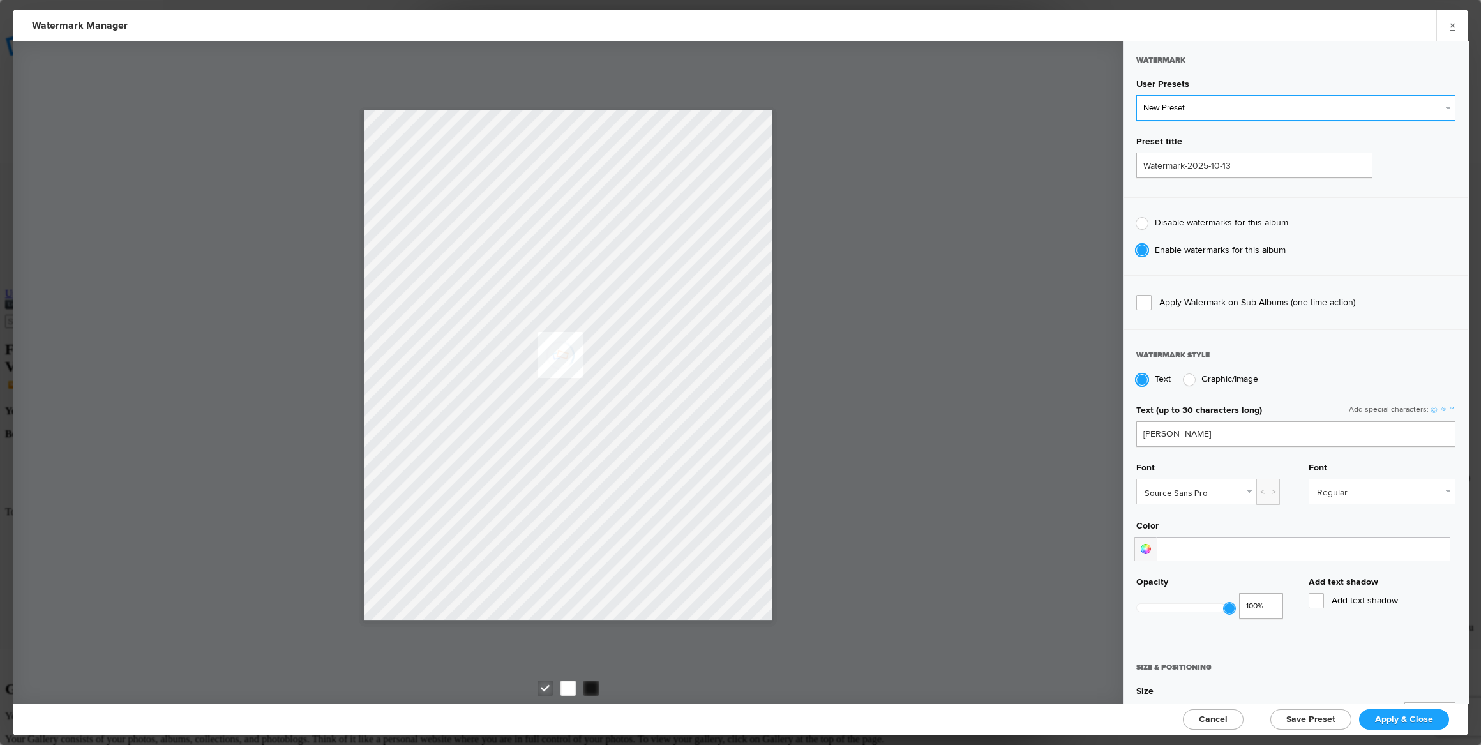
click at [1198, 109] on select "New Preset... Watermark4Cover Watermark4Cover-Black Watermark4Cover Watermark4C…" at bounding box center [1295, 108] width 319 height 26
click at [1205, 75] on div "Watermark" at bounding box center [1295, 66] width 319 height 24
click at [1219, 375] on span "Graphic/Image" at bounding box center [1229, 378] width 57 height 11
radio input "false"
radio input "true"
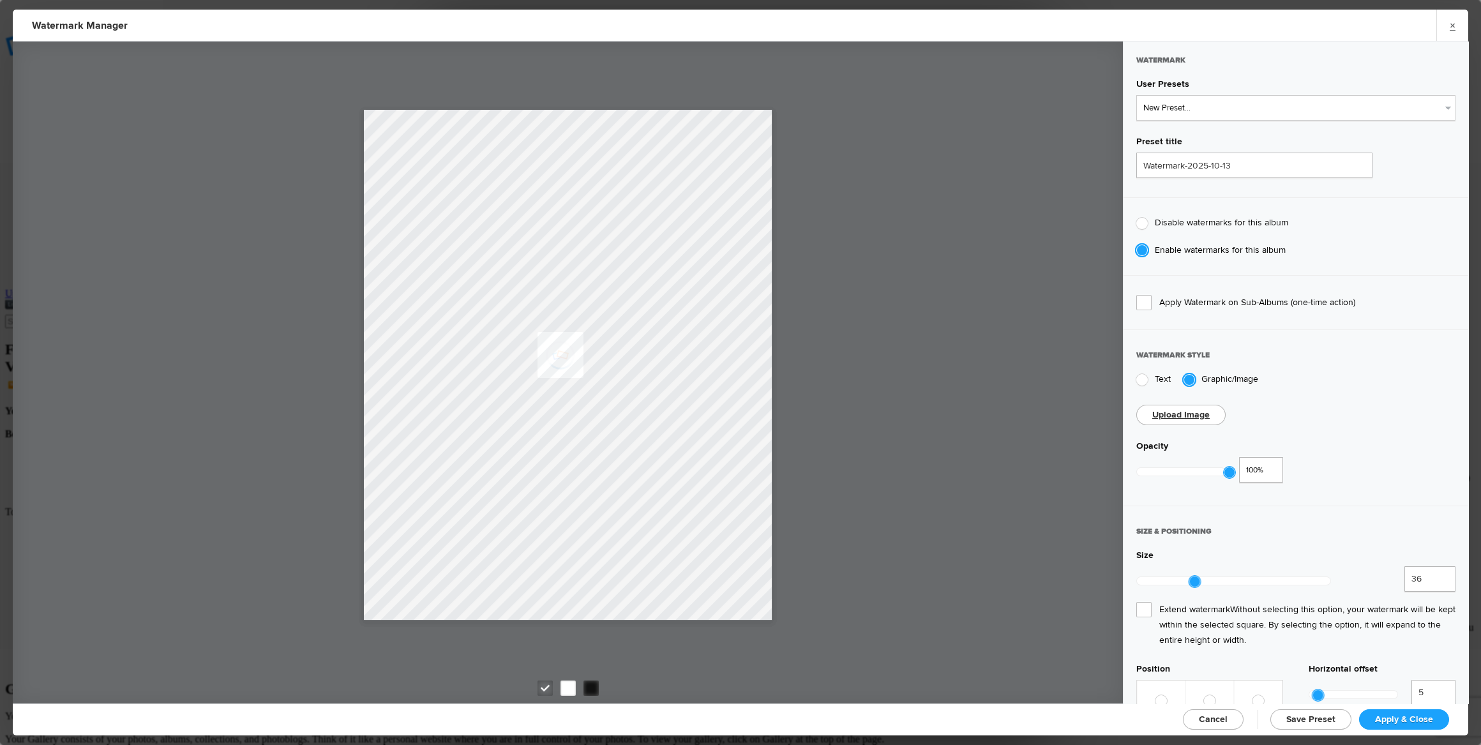
click at [1190, 409] on link "Upload Image" at bounding box center [1180, 414] width 57 height 11
drag, startPoint x: 1192, startPoint y: 571, endPoint x: 1226, endPoint y: 572, distance: 33.9
click at [1226, 576] on div at bounding box center [1229, 581] width 11 height 11
type input "73"
drag, startPoint x: 1228, startPoint y: 574, endPoint x: 1249, endPoint y: 574, distance: 21.1
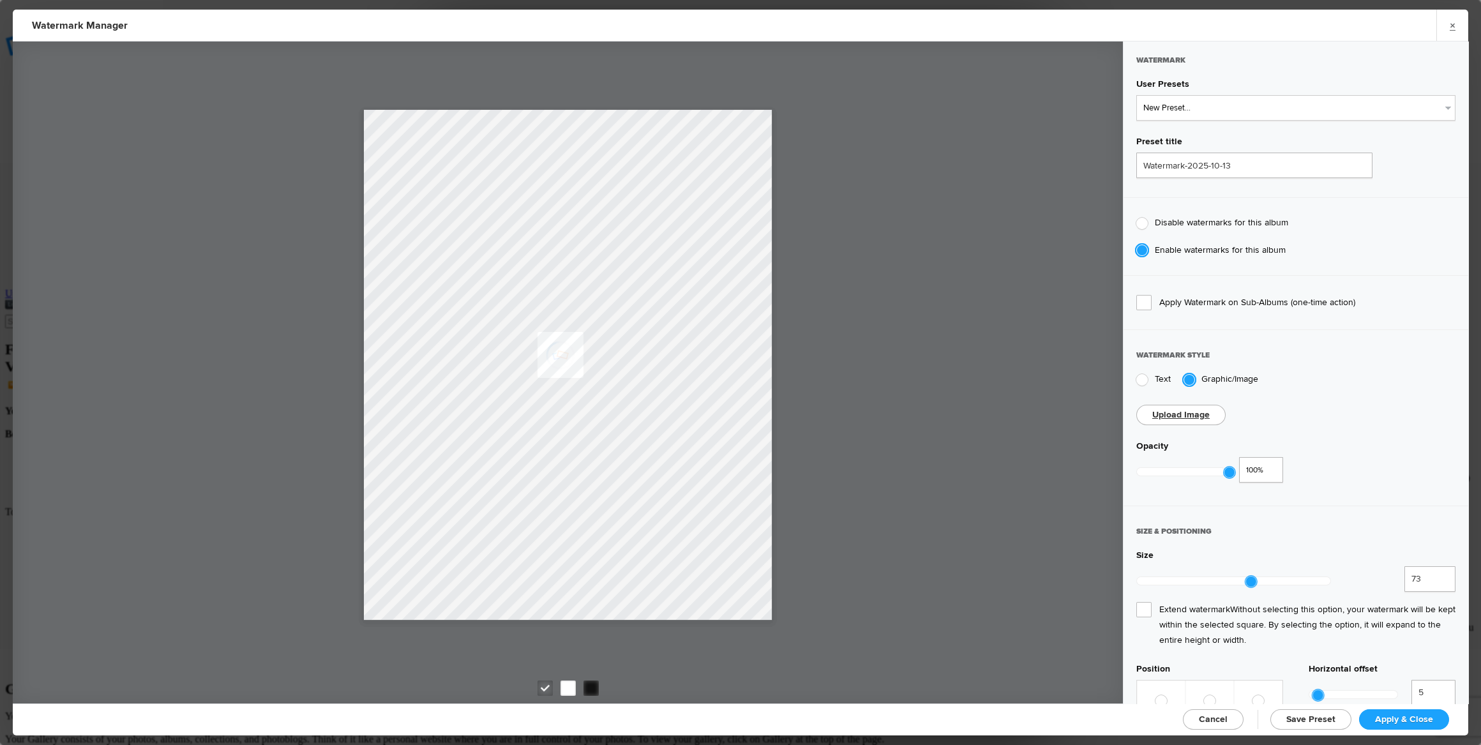
click at [1249, 576] on div at bounding box center [1251, 581] width 11 height 11
click at [1143, 602] on span "Extend watermark Without selecting this option, your watermark will be kept wit…" at bounding box center [1295, 625] width 319 height 46
click at [0, 0] on input "Extend watermark Without selecting this option, your watermark will be kept wit…" at bounding box center [0, 0] width 0 height 0
click at [1143, 602] on span "Extend watermark Without selecting this option, your watermark will be kept wit…" at bounding box center [1295, 625] width 319 height 46
click at [0, 0] on input "Extend watermark Without selecting this option, your watermark will be kept wit…" at bounding box center [0, 0] width 0 height 0
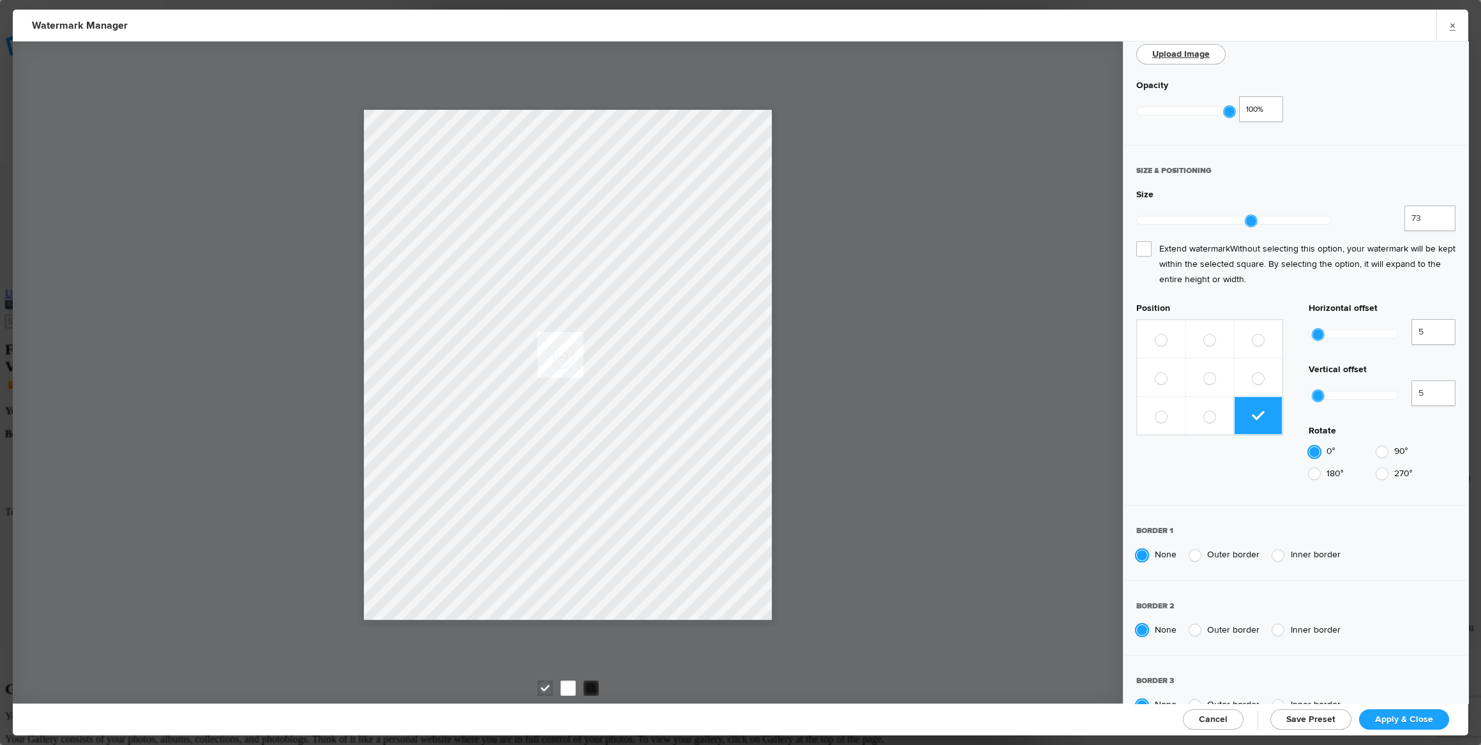
scroll to position [368, 0]
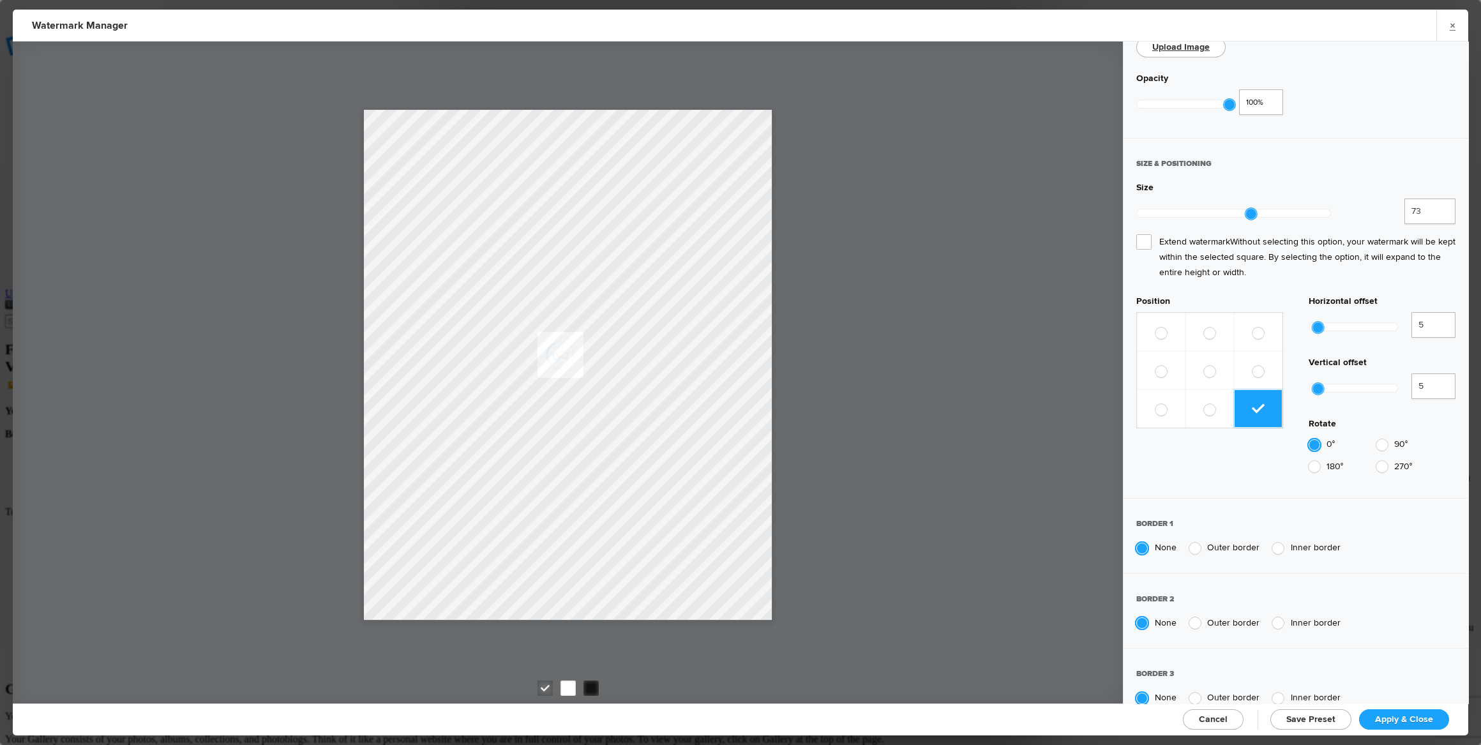
click at [1325, 716] on span "Save Preset" at bounding box center [1310, 719] width 49 height 11
radio input "false"
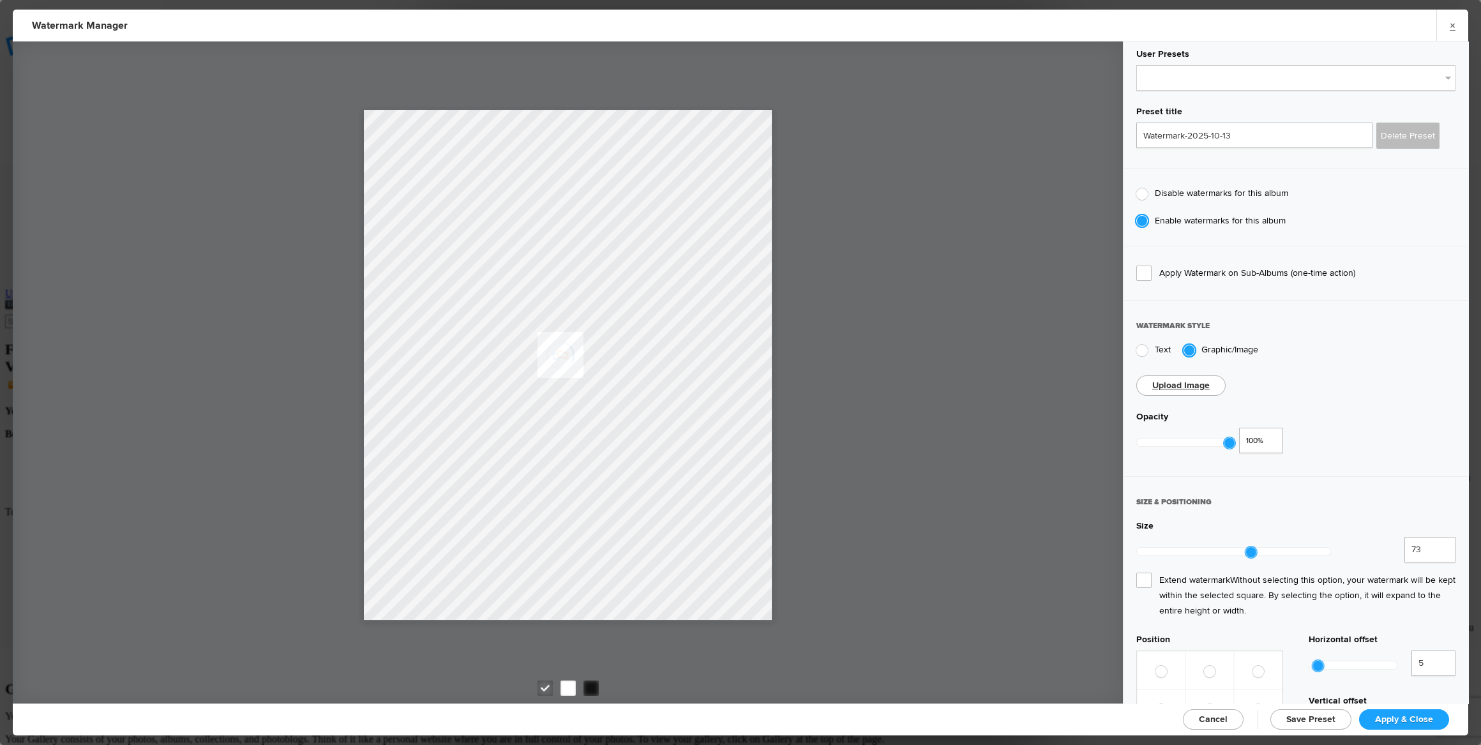
scroll to position [0, 0]
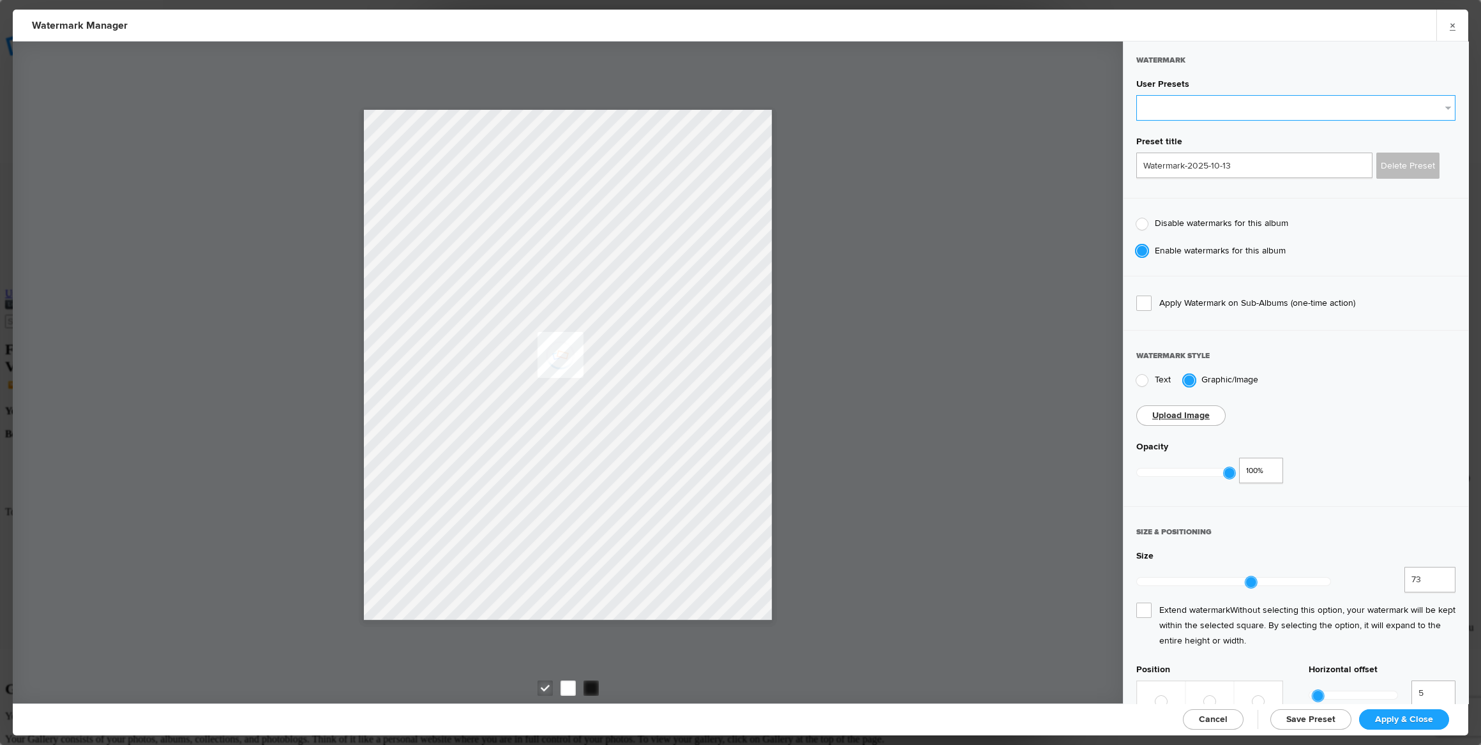
click at [1219, 116] on select "New Preset... Watermark4Cover Watermark4Cover-Black Watermark4Cover Watermark4C…" at bounding box center [1295, 108] width 319 height 26
select select "0: Object"
click at [1136, 95] on select "New Preset... Watermark4Cover Watermark4Cover-Black Watermark4Cover Watermark4C…" at bounding box center [1295, 108] width 319 height 26
radio input "true"
type input "Jean-Francois Bergeron"
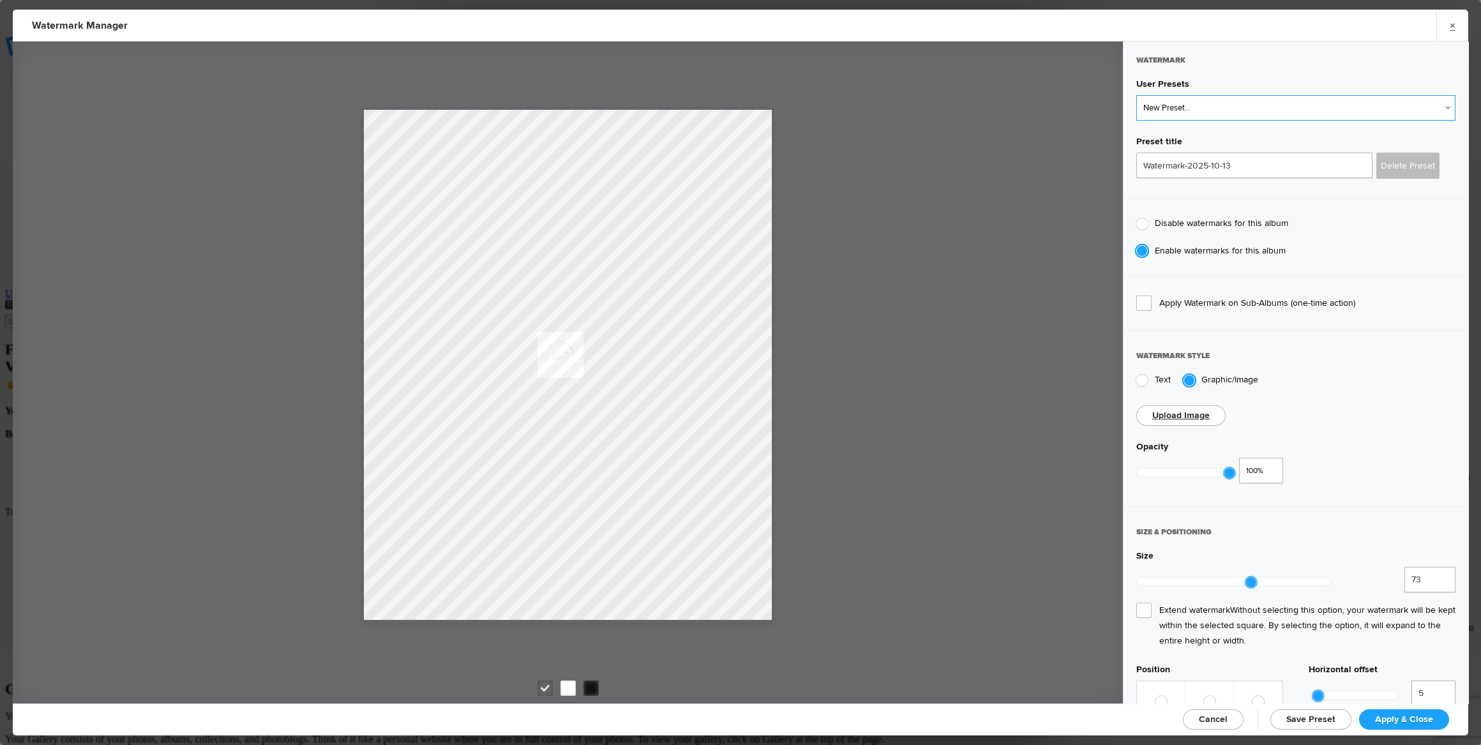
type input "36"
radio input "true"
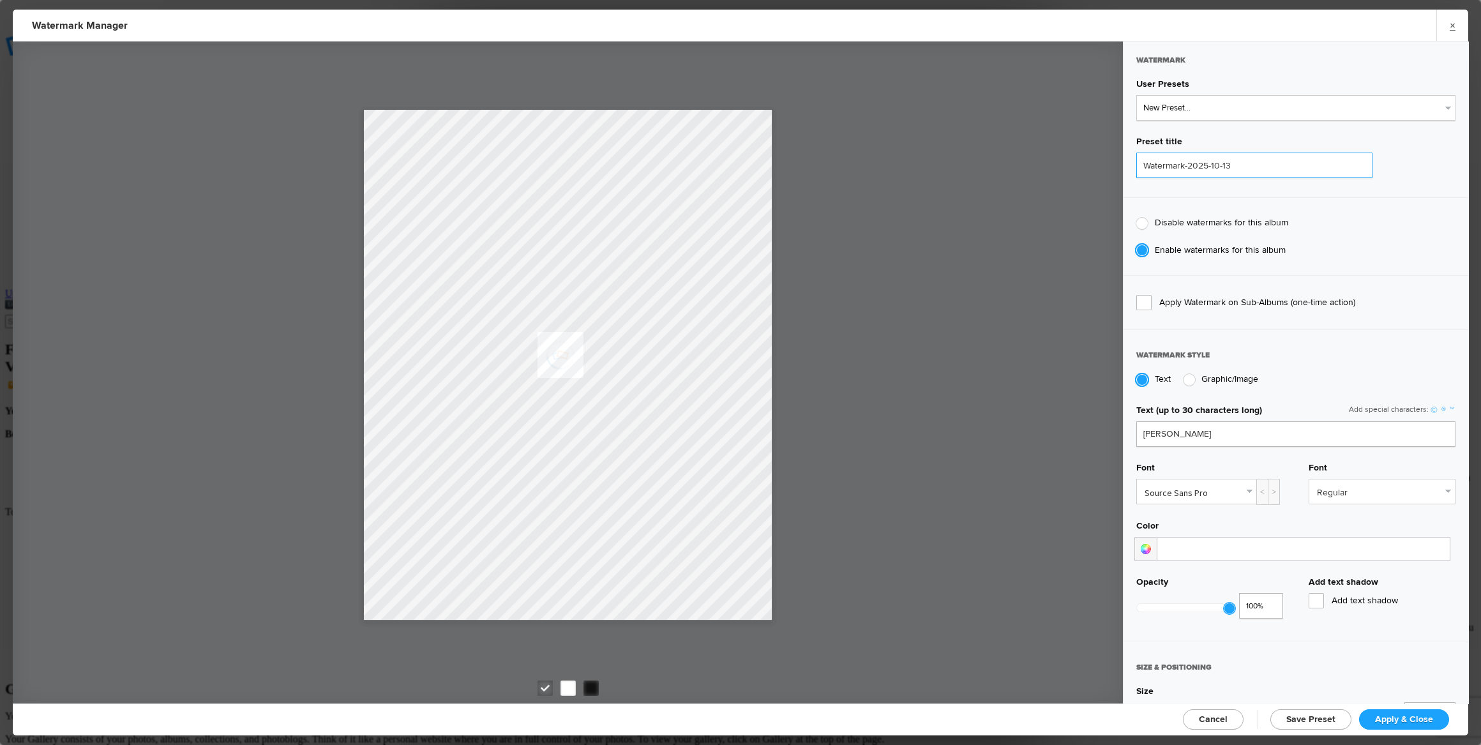
click at [1253, 162] on input "Watermark-2025-10-13" at bounding box center [1254, 166] width 236 height 26
click at [1188, 163] on input "Watermark-2025-10-13" at bounding box center [1254, 166] width 236 height 26
type input "Watermark-CIE-B4Choose-2025-10-13"
click at [1325, 714] on span "Save Preset" at bounding box center [1310, 719] width 49 height 11
radio input "false"
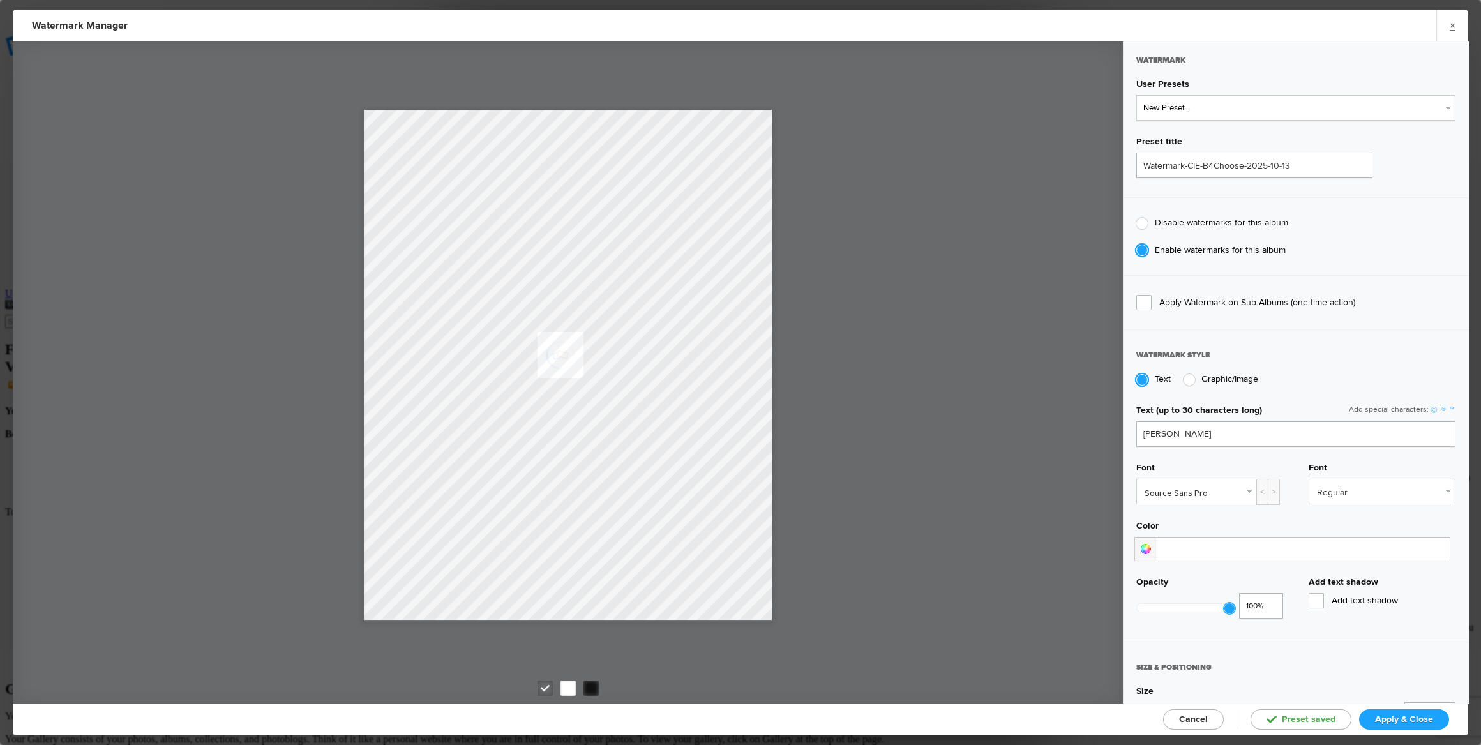
select select
click at [1394, 717] on span "Apply & Close" at bounding box center [1404, 719] width 58 height 11
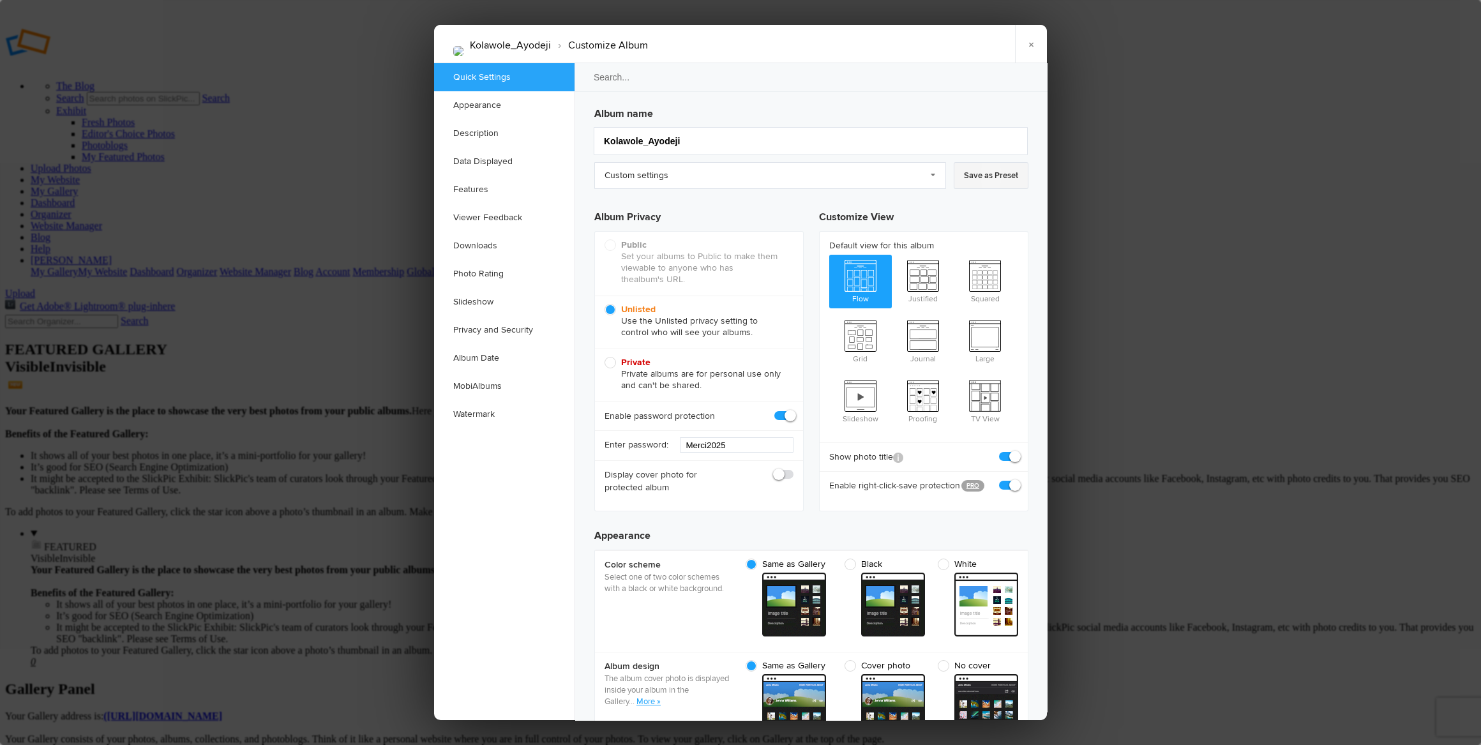
click at [978, 172] on link "Save as Preset" at bounding box center [991, 175] width 75 height 27
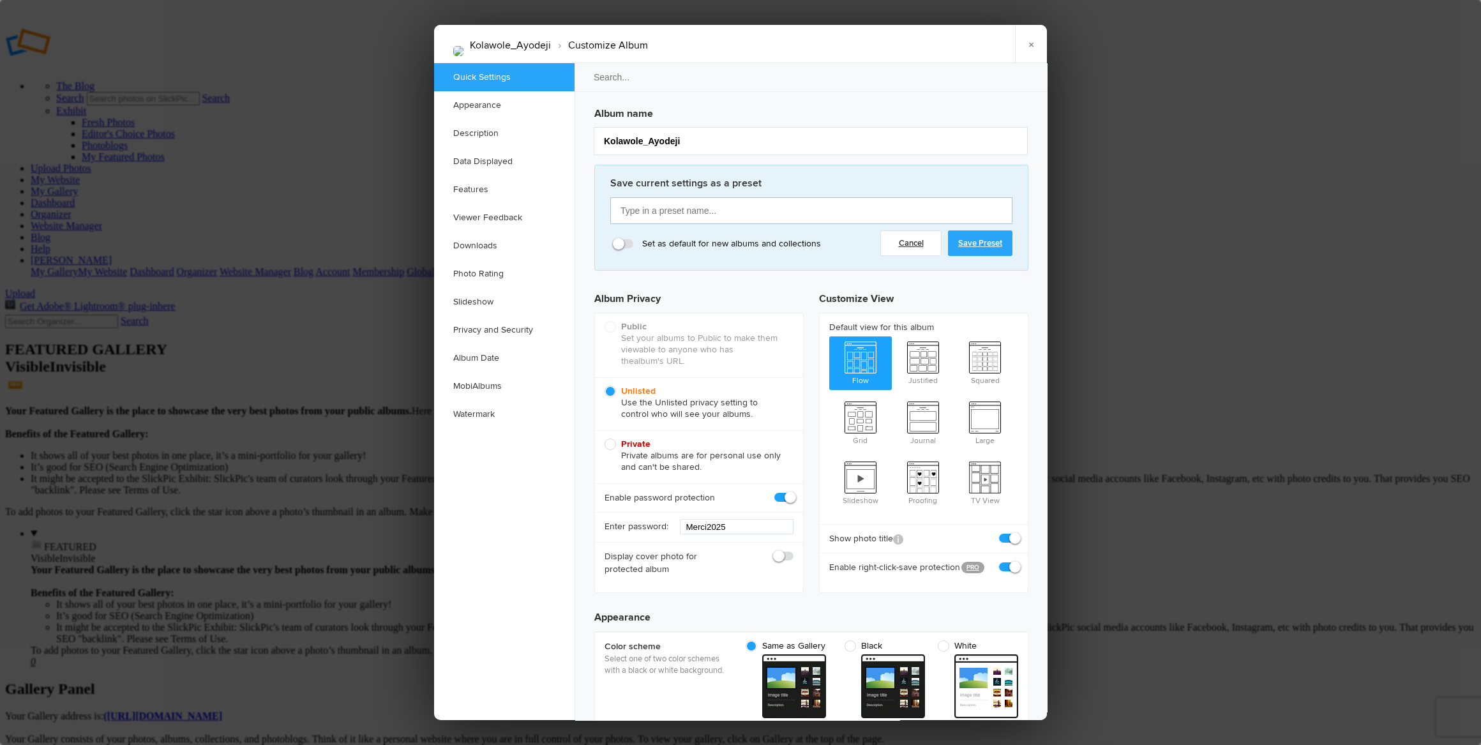
click at [750, 206] on input "text" at bounding box center [811, 210] width 402 height 27
type input "CIE to Client-B4 acheté"
click at [988, 241] on link "Save Preset" at bounding box center [980, 243] width 64 height 26
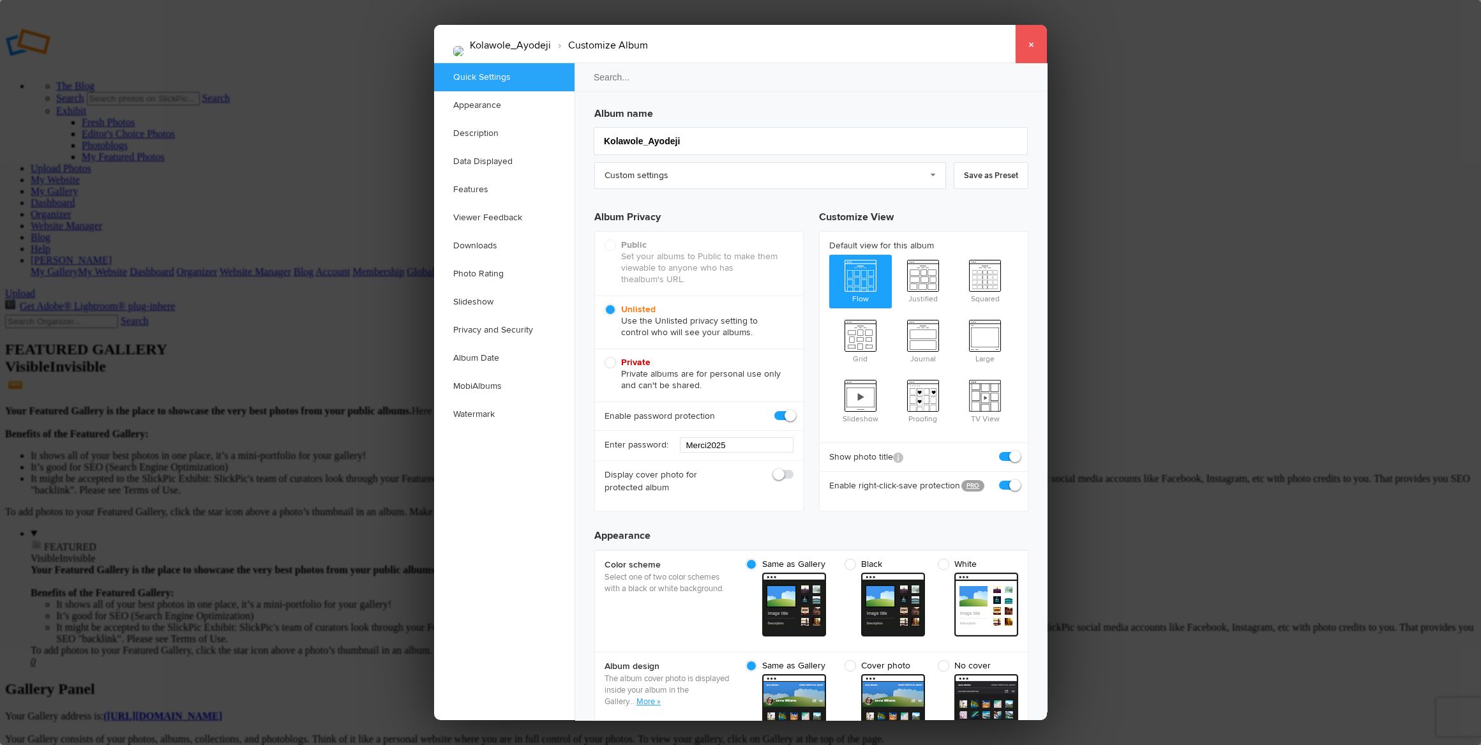
click at [1033, 46] on link "×" at bounding box center [1031, 44] width 32 height 38
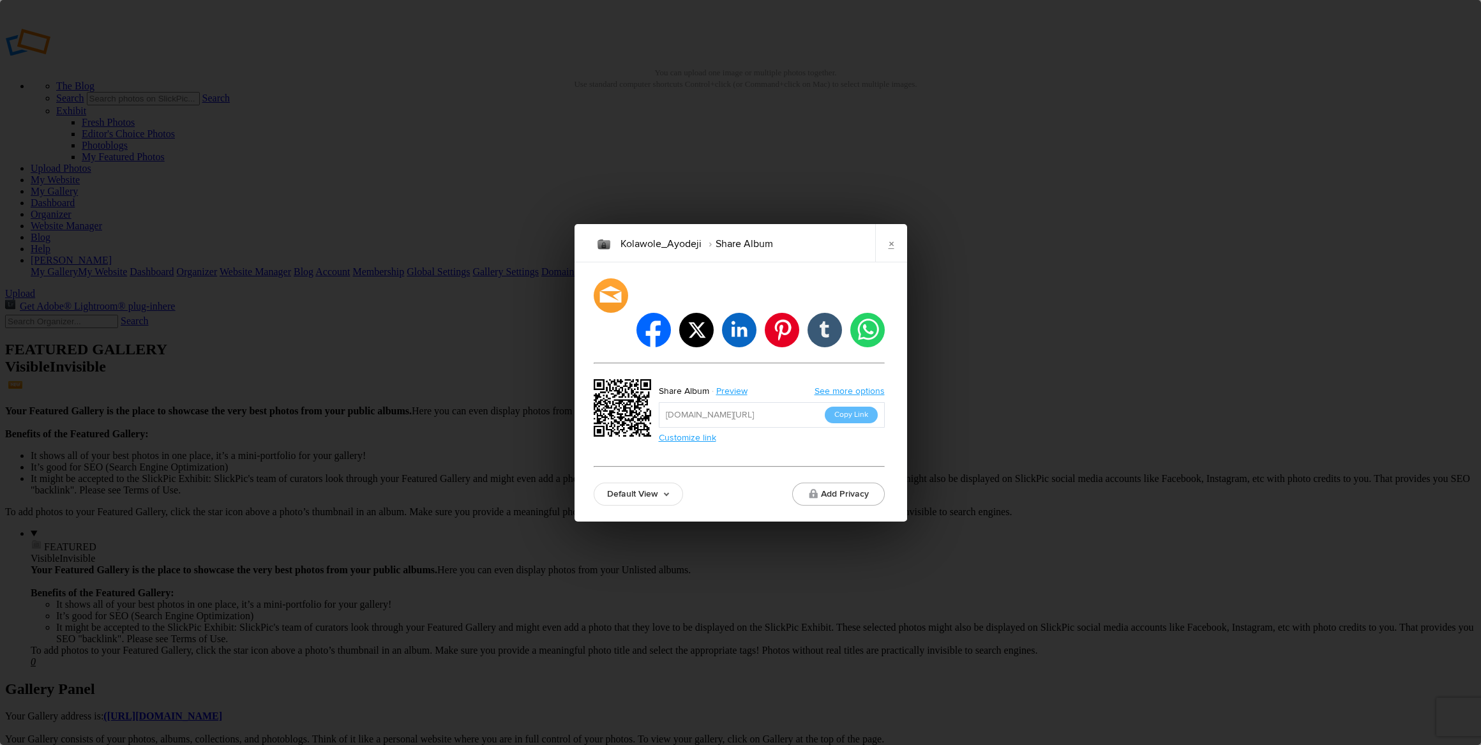
click at [696, 432] on link "Customize link" at bounding box center [687, 437] width 57 height 11
click at [714, 405] on input "text" at bounding box center [782, 411] width 192 height 13
drag, startPoint x: 738, startPoint y: 393, endPoint x: 578, endPoint y: 389, distance: 160.3
click at [578, 389] on div "facebook twitter linkedin pinterest tumblr whatsapp Enter custom URL name: ps-j…" at bounding box center [741, 392] width 332 height 258
type input "Kaaten71"
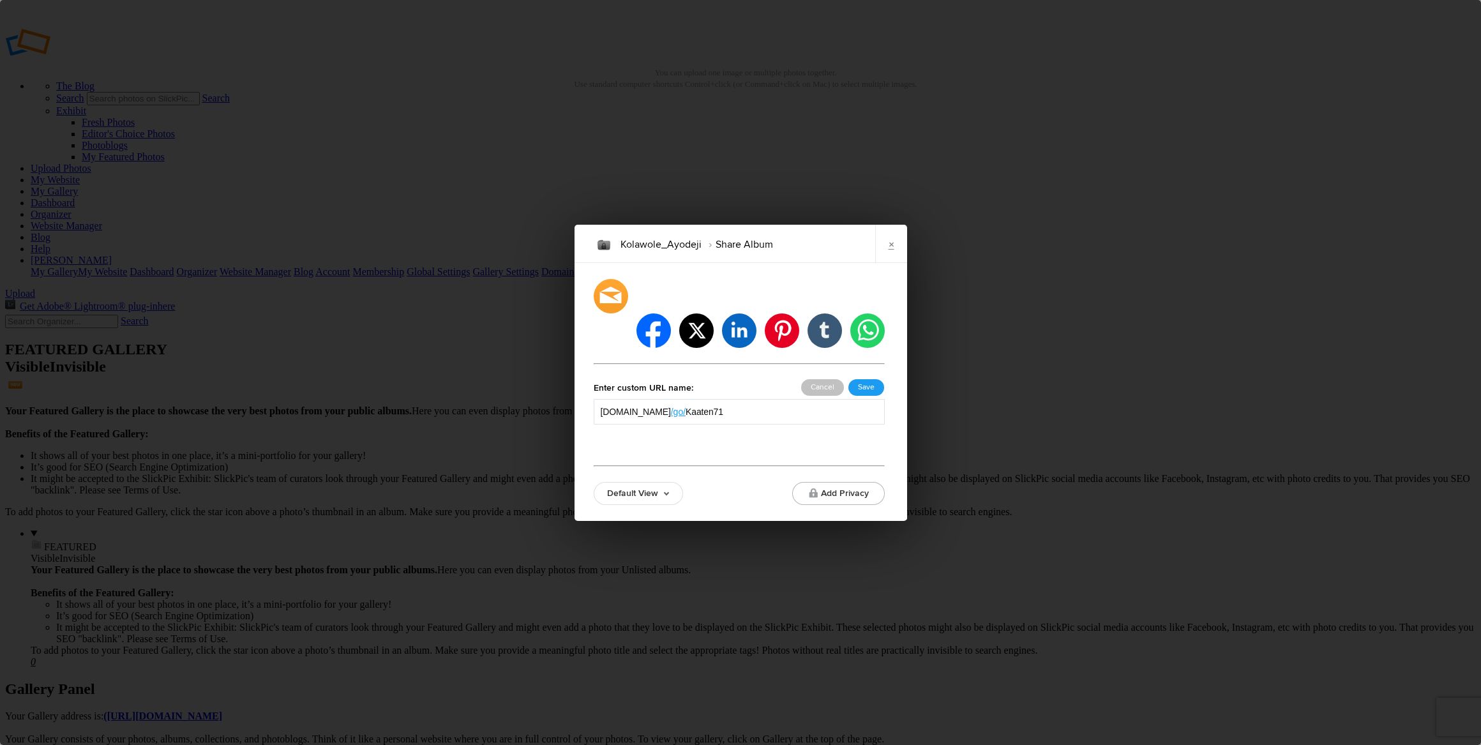
click at [865, 379] on button "Save" at bounding box center [866, 387] width 36 height 17
click at [850, 407] on button "Copy Link" at bounding box center [851, 415] width 53 height 17
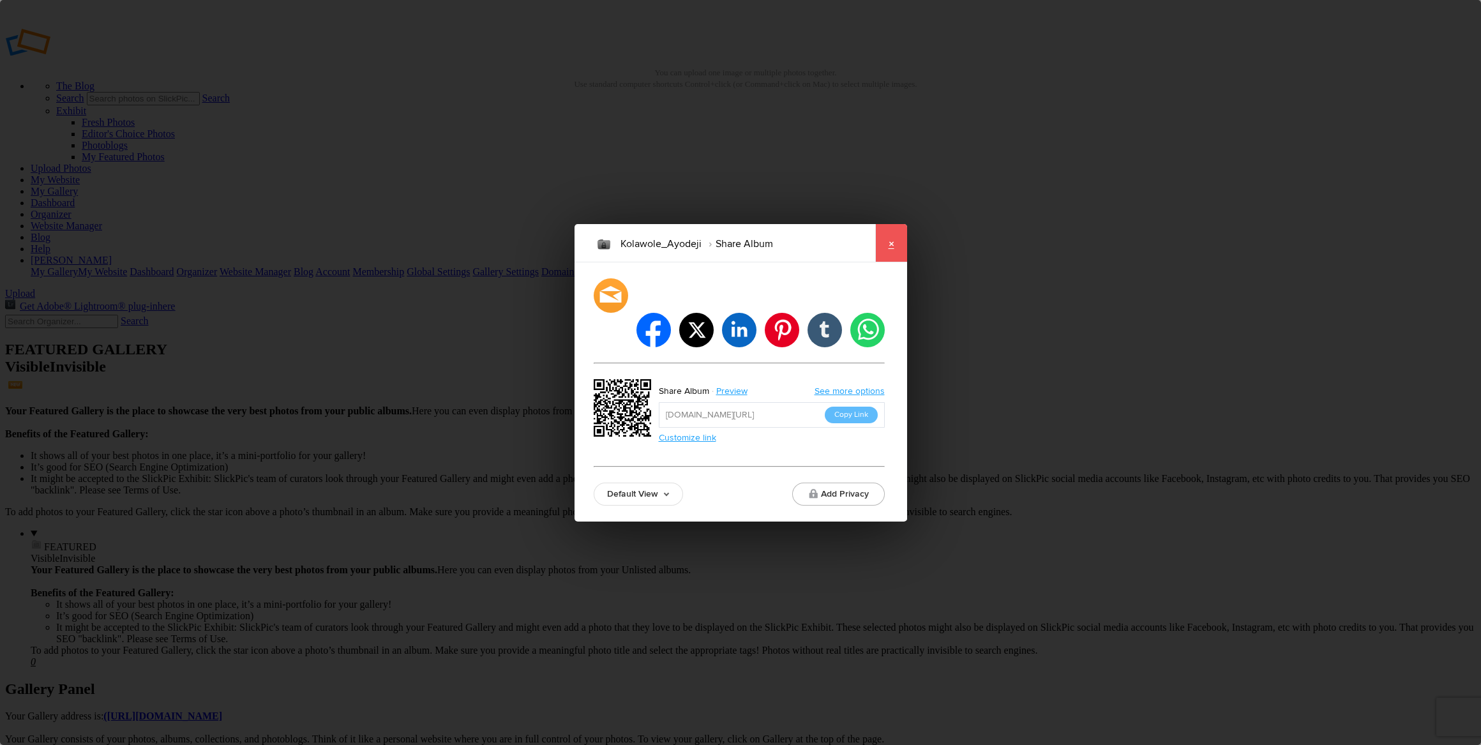
click at [891, 261] on link "×" at bounding box center [891, 243] width 32 height 38
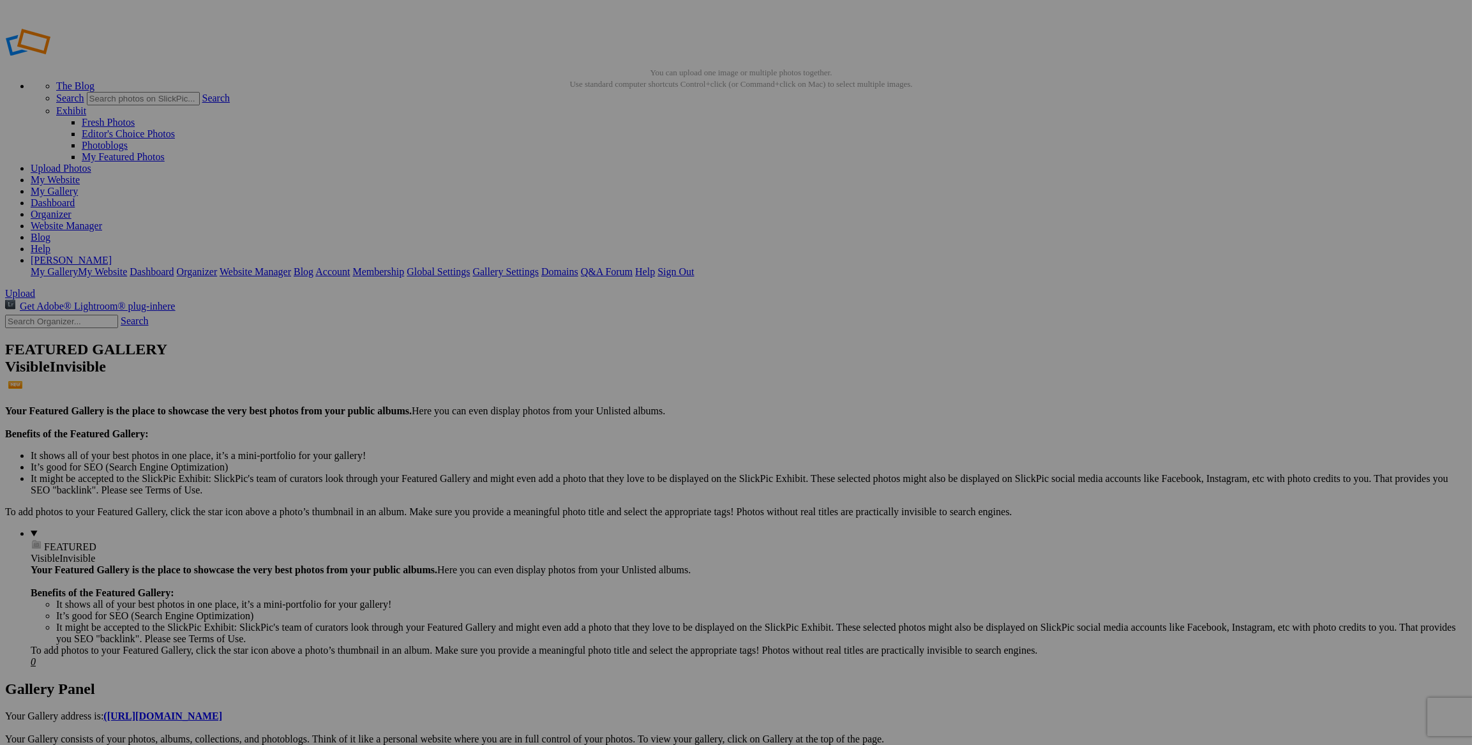
drag, startPoint x: 250, startPoint y: 354, endPoint x: 232, endPoint y: 508, distance: 154.9
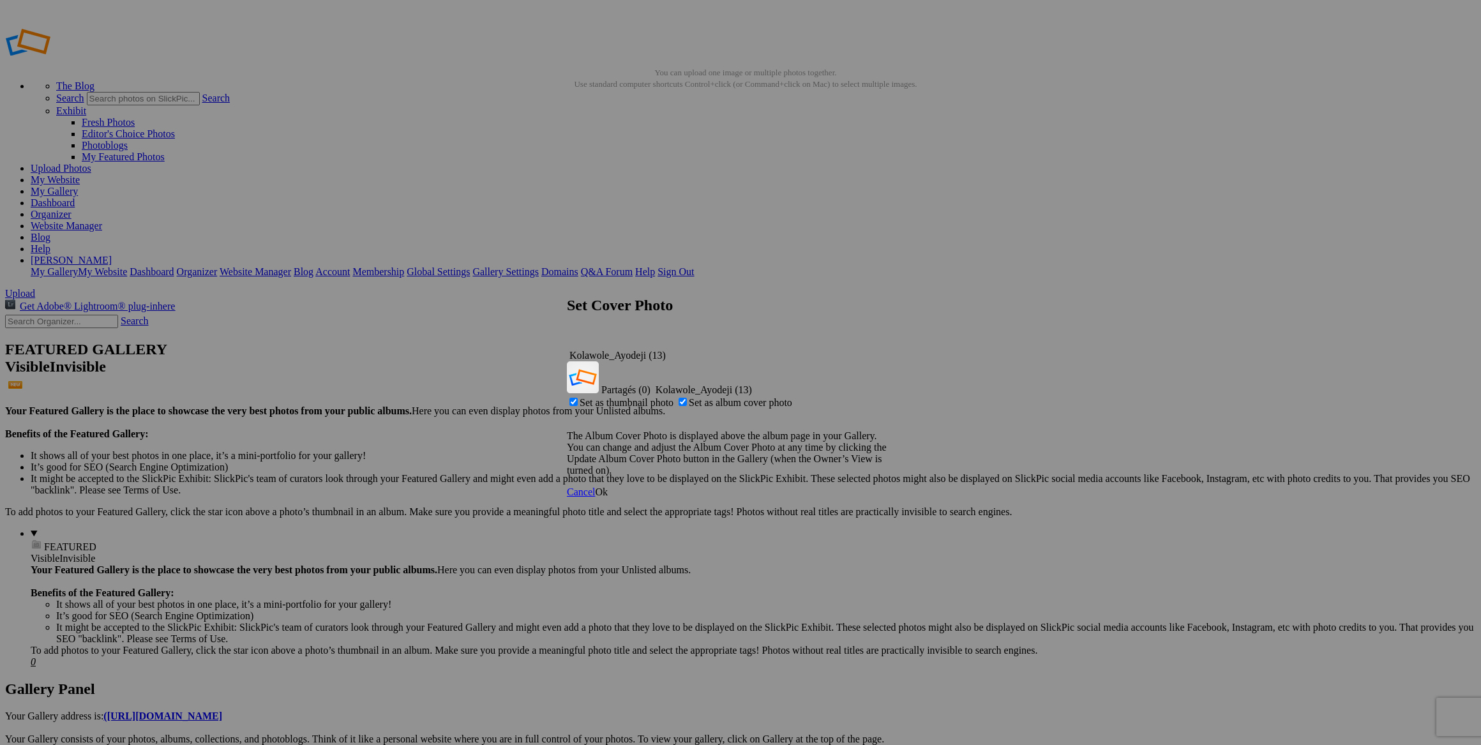
click at [608, 486] on span "Ok" at bounding box center [601, 491] width 13 height 11
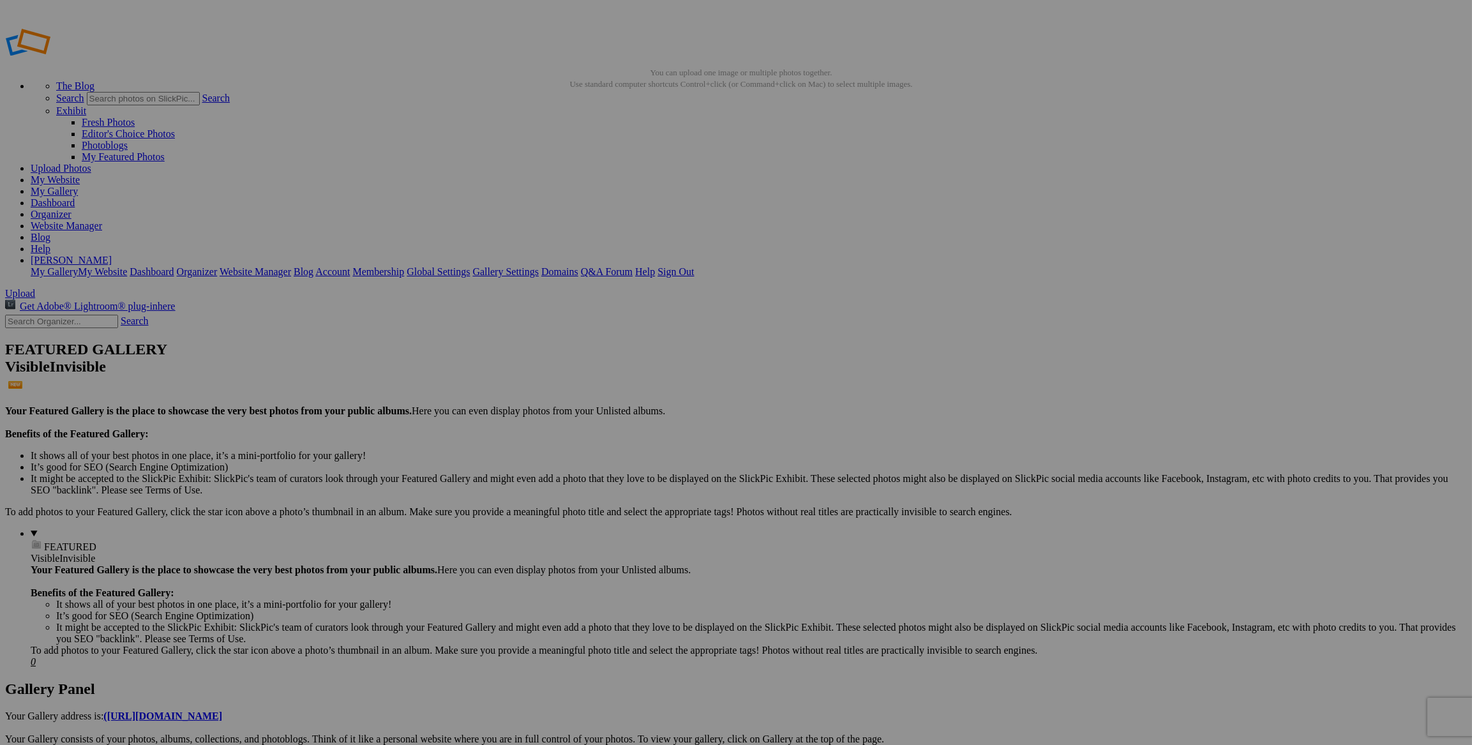
drag, startPoint x: 292, startPoint y: 101, endPoint x: 297, endPoint y: 128, distance: 27.9
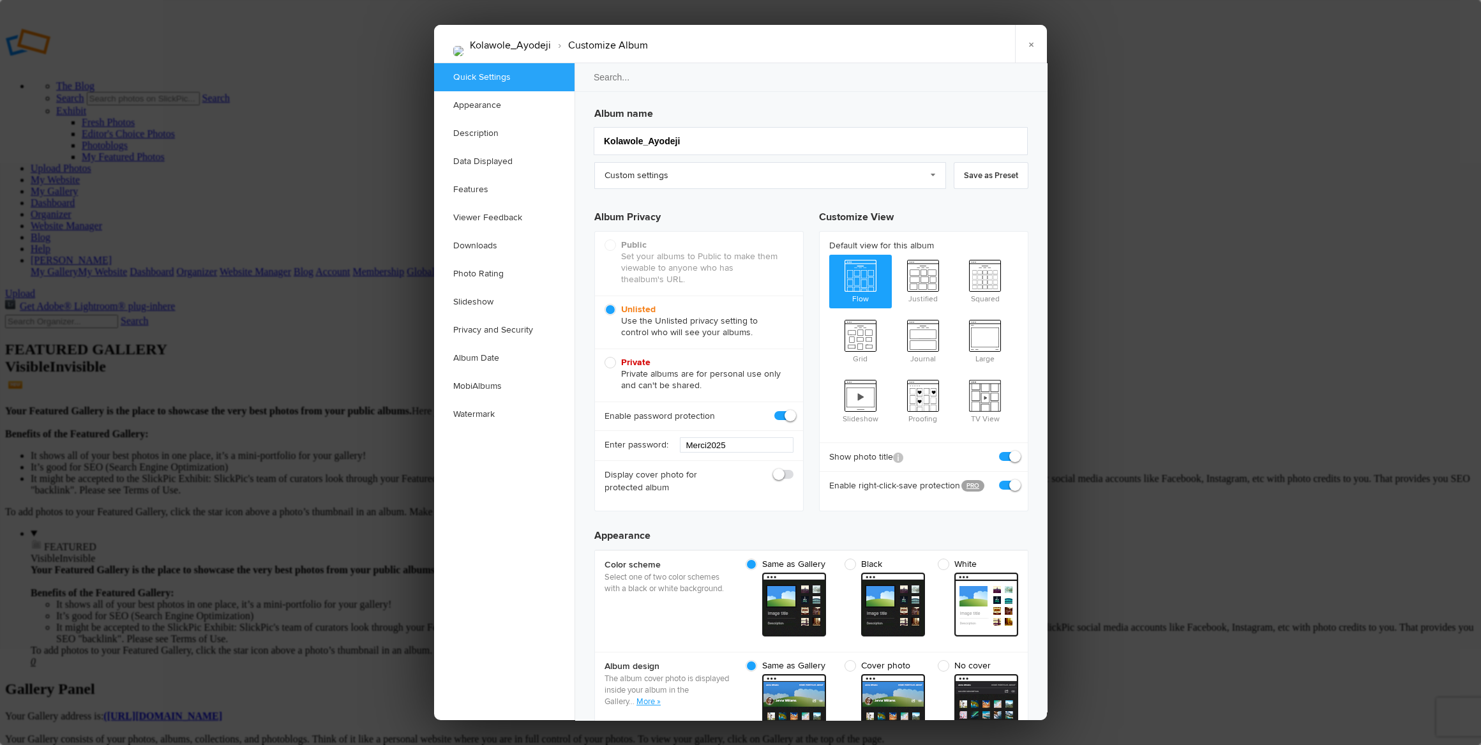
checkbox input "true"
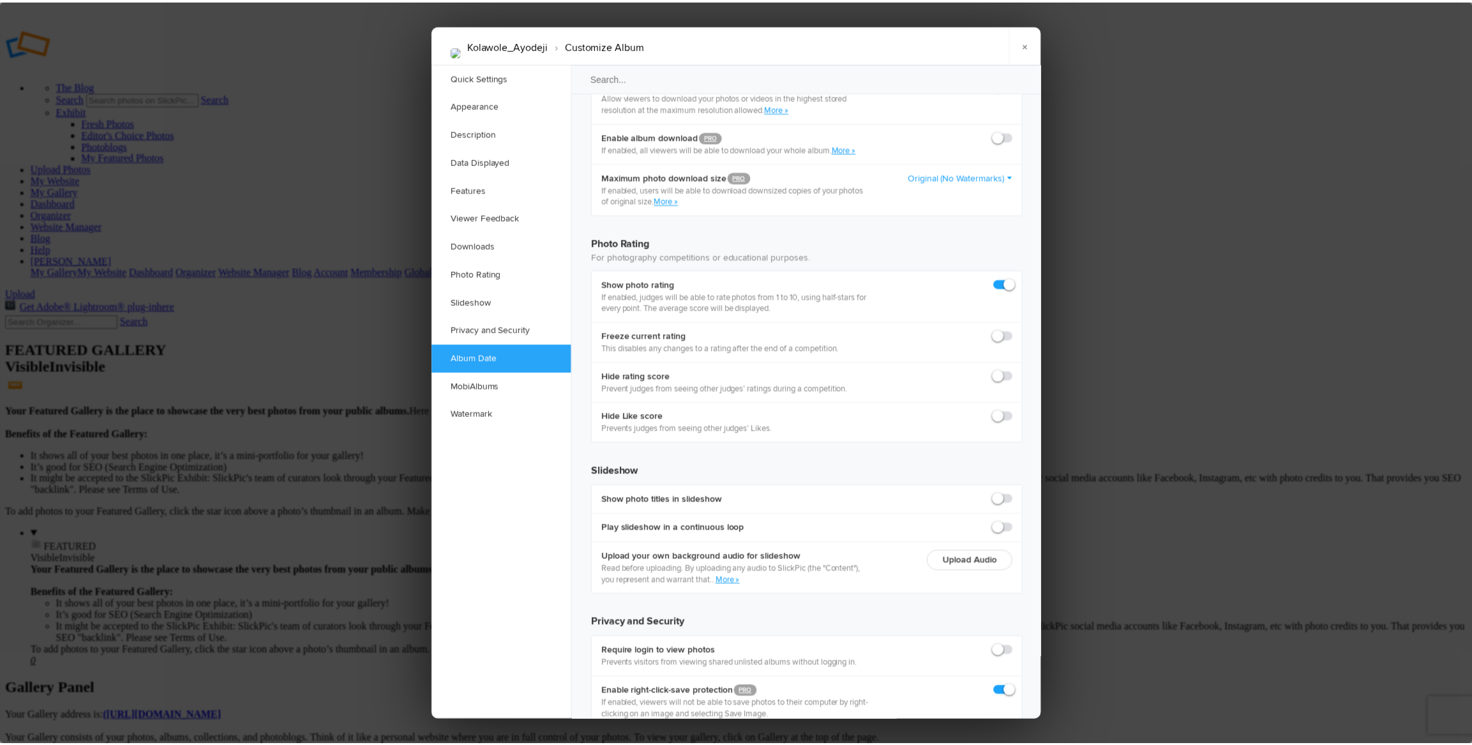
scroll to position [2684, 0]
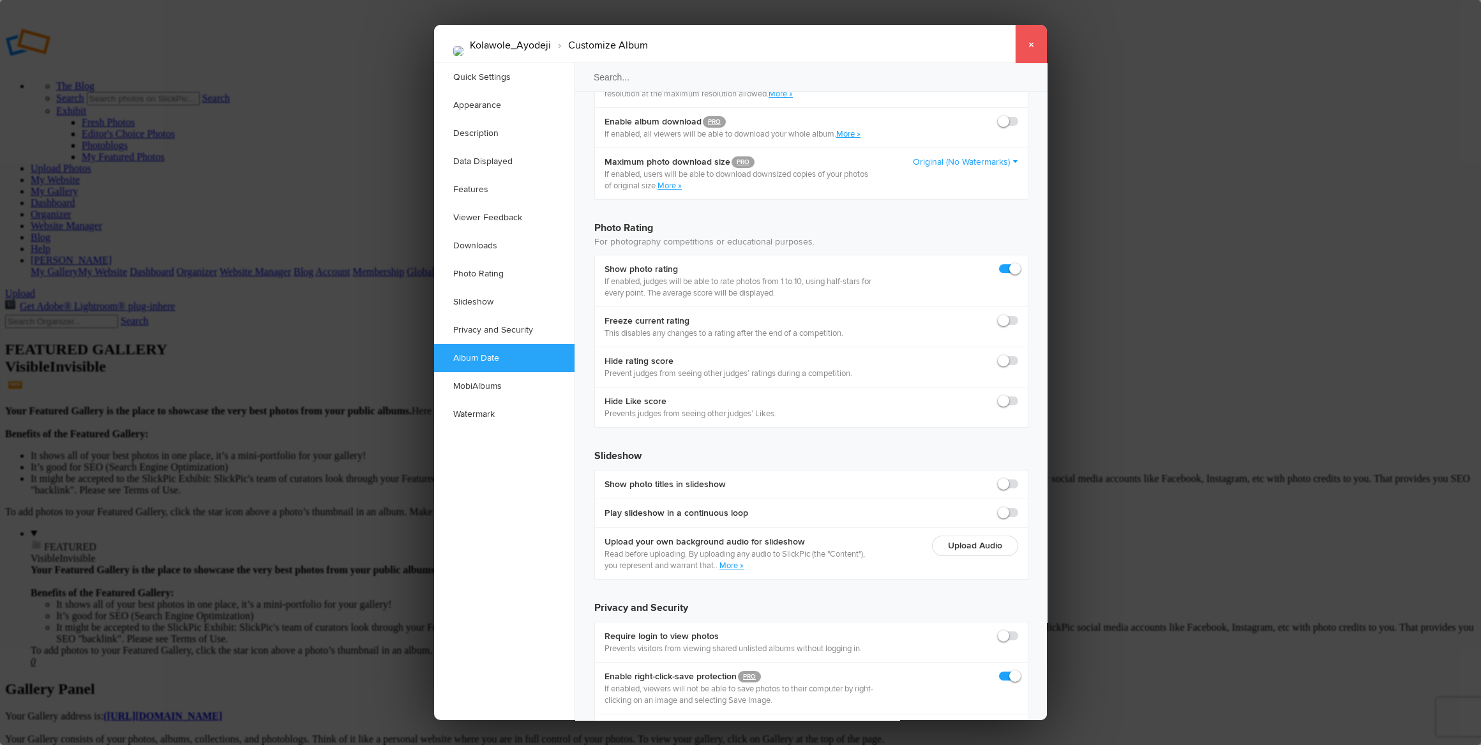
click at [1031, 43] on link "×" at bounding box center [1031, 44] width 32 height 38
